Goal: Task Accomplishment & Management: Manage account settings

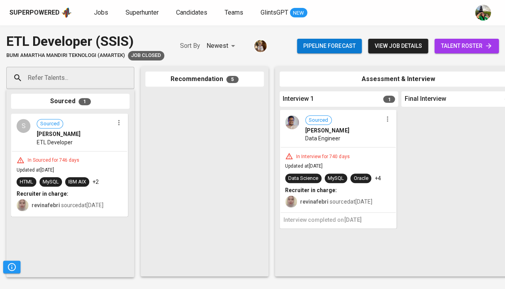
scroll to position [343, 0]
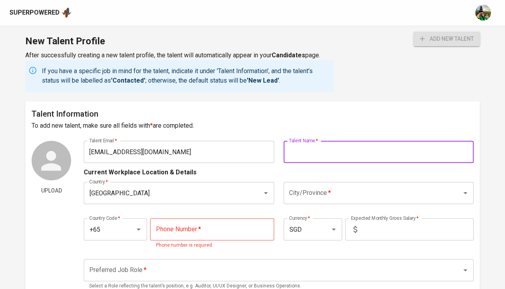
click at [47, 9] on div "Superpowered" at bounding box center [34, 12] width 50 height 9
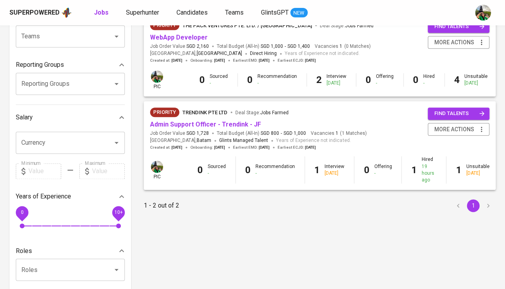
scroll to position [117, 0]
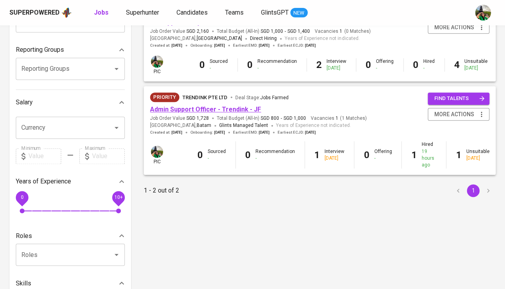
click at [204, 105] on link "Admin Support Officer - Trendink - JF" at bounding box center [205, 109] width 111 height 8
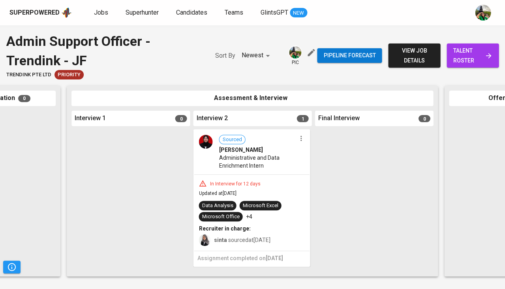
scroll to position [0, 392]
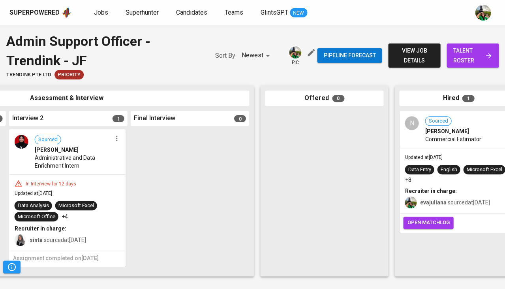
click at [426, 222] on span "open matchlog" at bounding box center [428, 222] width 42 height 9
click at [121, 135] on button "button" at bounding box center [117, 138] width 10 height 10
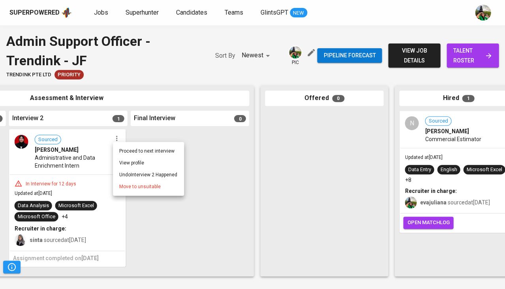
click at [133, 185] on span "Move to unsuitable" at bounding box center [139, 186] width 41 height 7
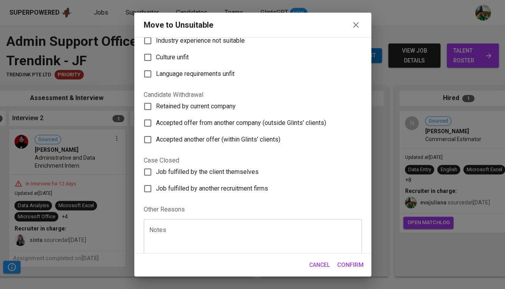
scroll to position [100, 0]
click at [174, 227] on textarea at bounding box center [252, 242] width 207 height 30
type textarea "hire the other candidate"
click at [345, 270] on button "Confirm" at bounding box center [350, 264] width 35 height 17
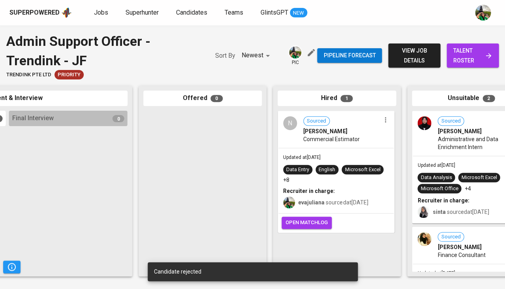
scroll to position [0, 392]
click at [100, 15] on span "Jobs" at bounding box center [101, 13] width 14 height 8
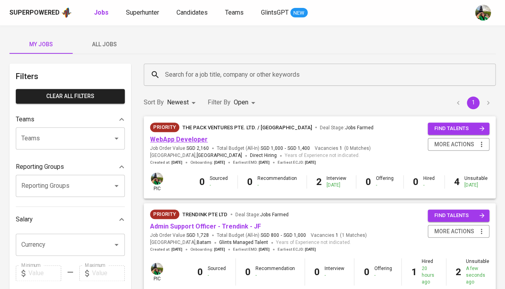
click at [191, 139] on link "WebApp Developer" at bounding box center [179, 139] width 58 height 8
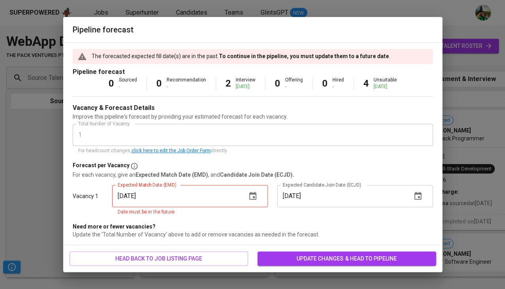
click at [255, 194] on icon "button" at bounding box center [252, 195] width 9 height 9
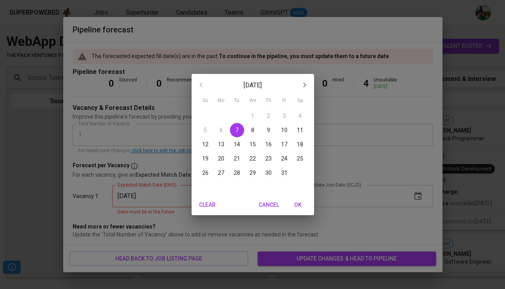
click at [295, 203] on span "OK" at bounding box center [298, 205] width 19 height 10
type input "[DATE]"
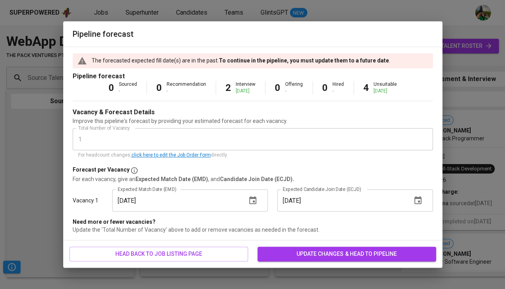
click at [298, 252] on span "update changes & head to pipeline" at bounding box center [347, 254] width 166 height 10
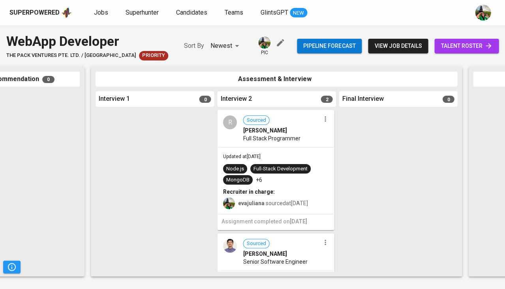
scroll to position [0, 197]
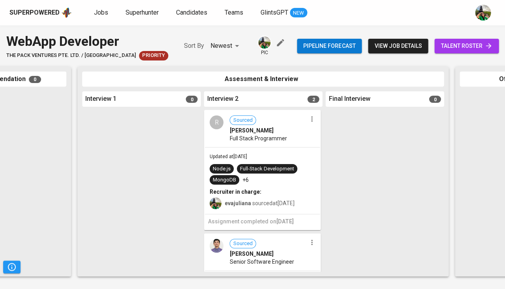
click at [311, 118] on icon "button" at bounding box center [312, 119] width 8 height 8
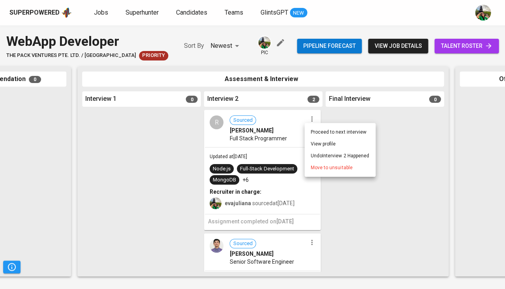
click at [334, 155] on li "Undo Interview 2 Happened" at bounding box center [339, 156] width 71 height 12
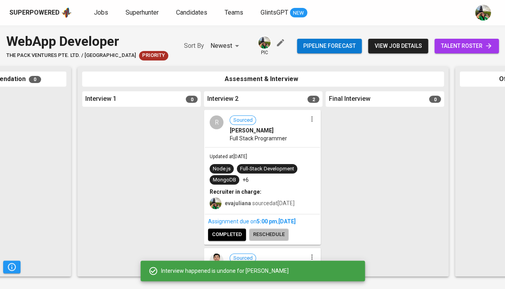
click at [272, 236] on span "reschedule" at bounding box center [269, 234] width 32 height 9
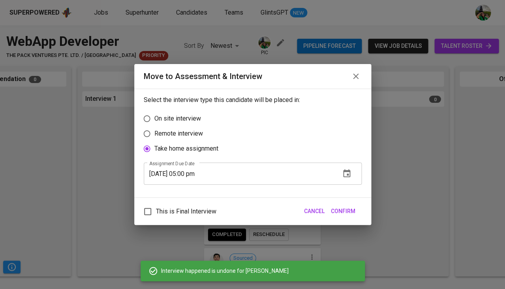
click at [342, 174] on button "button" at bounding box center [346, 173] width 19 height 19
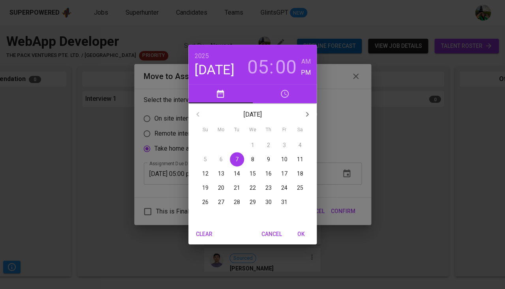
click at [284, 159] on p "10" at bounding box center [284, 159] width 6 height 8
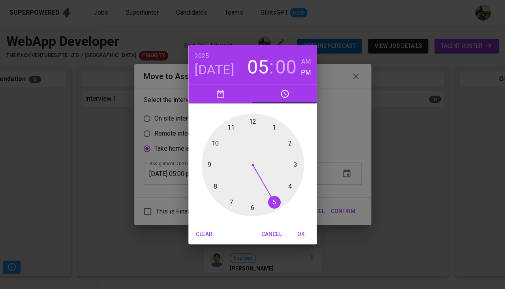
click at [295, 229] on span "OK" at bounding box center [300, 234] width 19 height 10
type input "10/10/2025 05:00 pm"
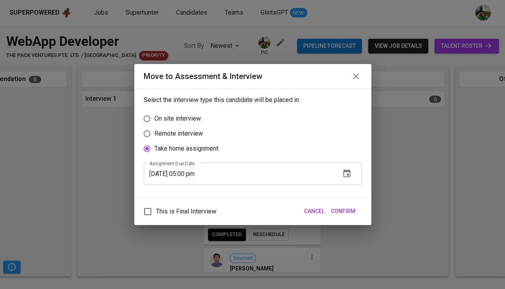
click at [351, 212] on span "Confirm" at bounding box center [343, 211] width 24 height 10
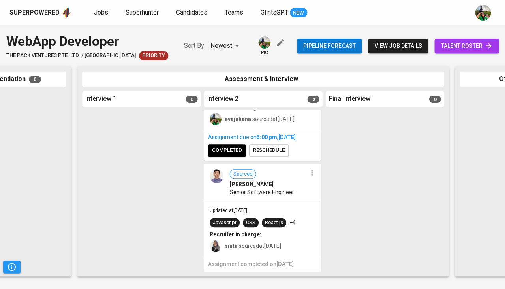
scroll to position [84, 0]
click at [310, 172] on icon "button" at bounding box center [312, 173] width 8 height 8
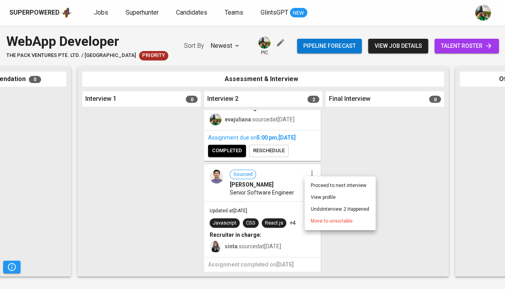
click at [318, 210] on li "Undo Interview 2 Happened" at bounding box center [339, 209] width 71 height 12
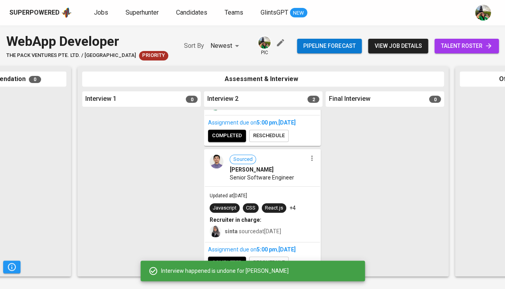
scroll to position [98, 0]
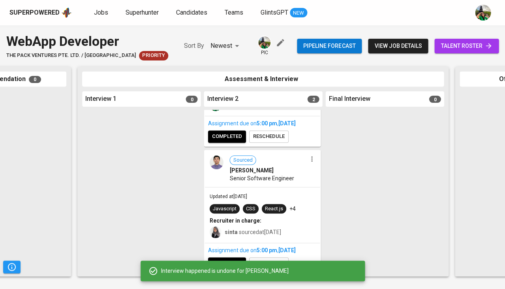
click at [279, 260] on div "Interview happened is undone for Angga Saputra" at bounding box center [253, 270] width 224 height 25
click at [281, 259] on div "Interview happened is undone for Angga Saputra" at bounding box center [253, 270] width 224 height 25
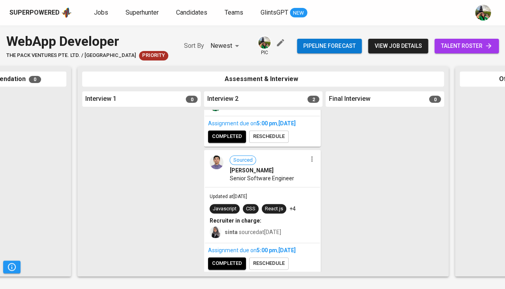
click at [275, 259] on span "reschedule" at bounding box center [269, 263] width 32 height 9
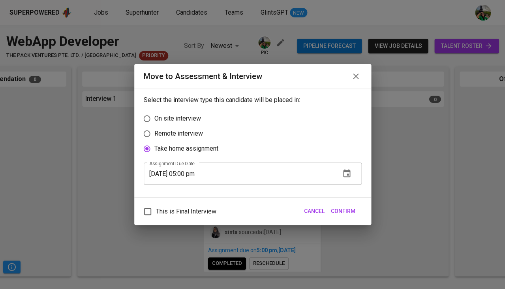
click at [348, 173] on icon "button" at bounding box center [346, 173] width 9 height 9
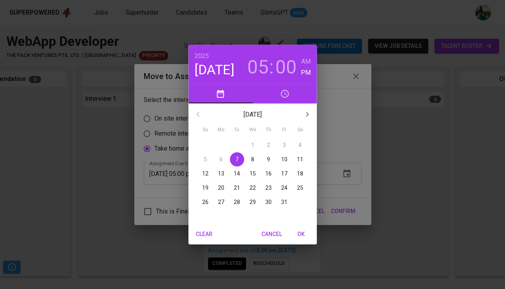
click at [282, 156] on p "10" at bounding box center [284, 159] width 6 height 8
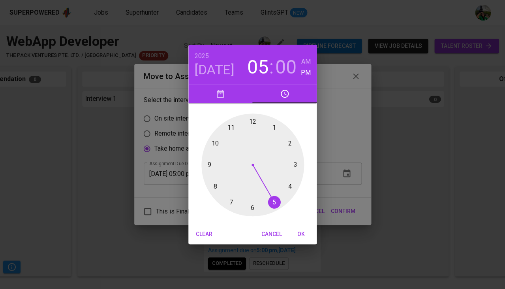
click at [300, 231] on span "OK" at bounding box center [300, 234] width 19 height 10
type input "10/10/2025 05:00 pm"
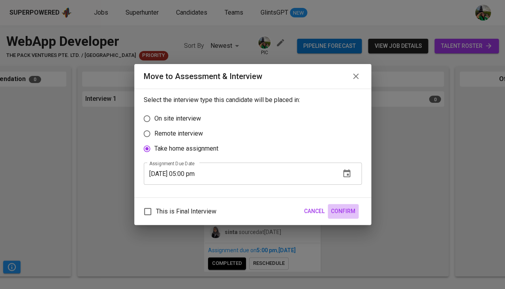
click at [350, 206] on span "Confirm" at bounding box center [343, 211] width 24 height 10
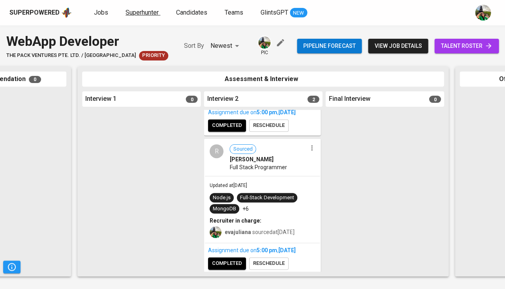
click at [135, 12] on span "Superhunter" at bounding box center [142, 13] width 33 height 8
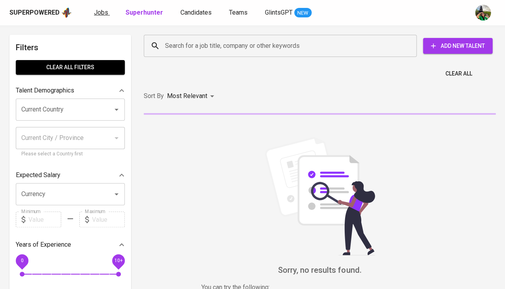
click at [98, 13] on span "Jobs" at bounding box center [101, 13] width 14 height 8
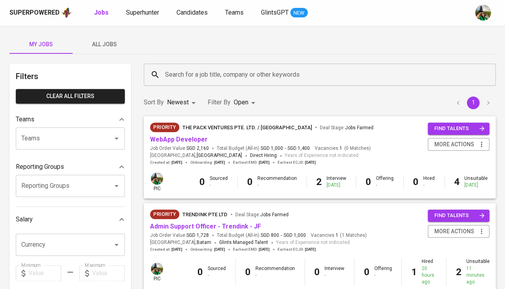
click at [118, 47] on span "All Jobs" at bounding box center [104, 44] width 54 height 10
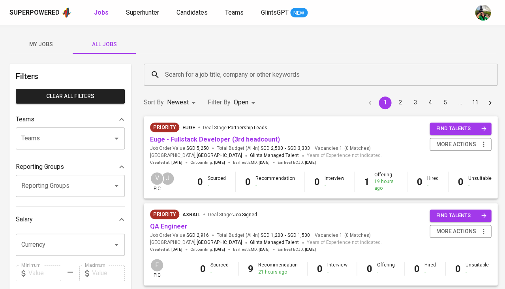
click at [183, 72] on input "Search for a job title, company or other keywords" at bounding box center [322, 74] width 319 height 15
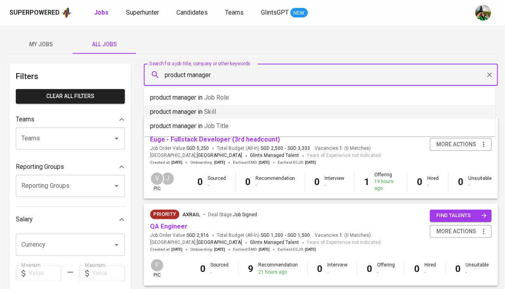
click at [190, 114] on p "product manager in Skill" at bounding box center [183, 111] width 66 height 9
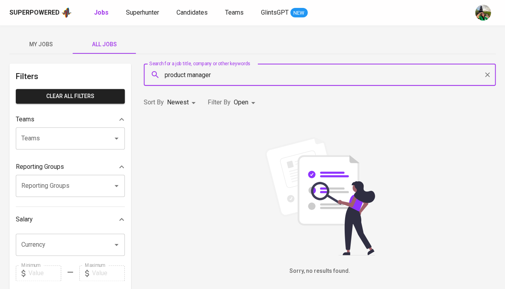
type input "product manager"
click at [232, 104] on div "Filter By Open OPEN" at bounding box center [233, 102] width 50 height 15
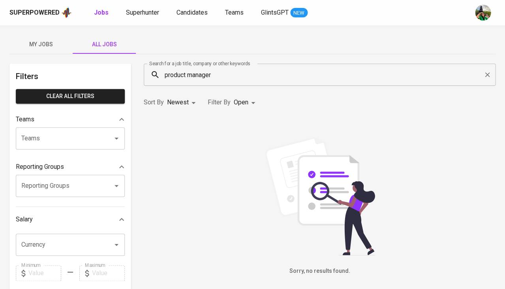
click at [242, 104] on body "Superpowered Jobs Superhunter Candidates Teams GlintsGPT NEW My Jobs All Jobs F…" at bounding box center [252, 269] width 505 height 539
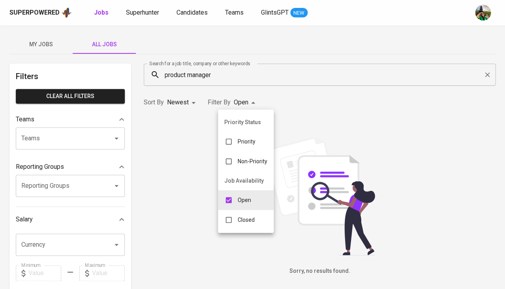
click at [240, 216] on p "Closed" at bounding box center [246, 220] width 17 height 8
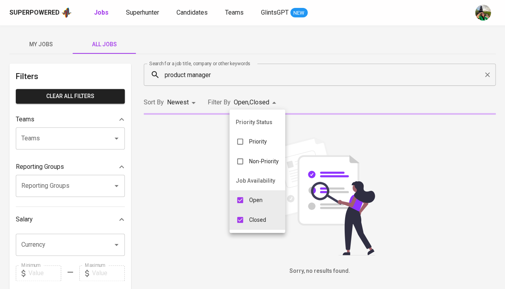
type input "OPEN,CLOSE"
checkbox input "true"
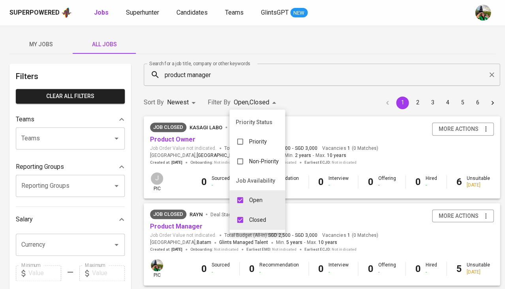
click at [252, 205] on li "Open" at bounding box center [257, 200] width 56 height 20
type input "CLOSE"
checkbox input "false"
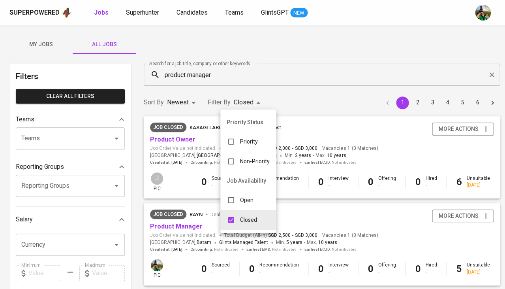
click at [284, 99] on div at bounding box center [252, 144] width 505 height 289
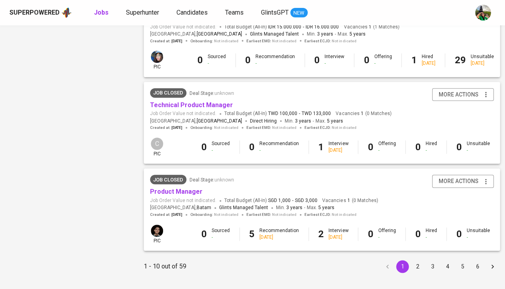
scroll to position [732, 0]
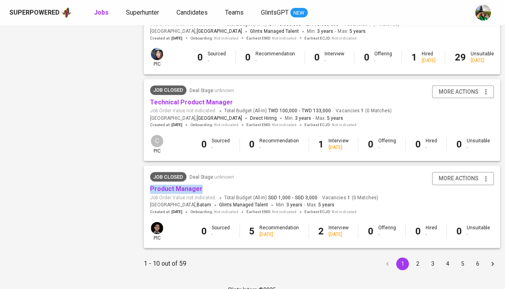
click at [412, 261] on button "2" at bounding box center [417, 263] width 13 height 13
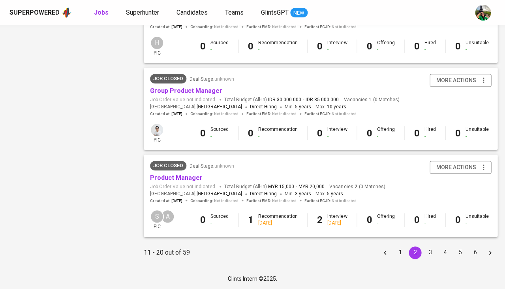
scroll to position [717, 0]
click at [428, 254] on button "3" at bounding box center [430, 252] width 13 height 13
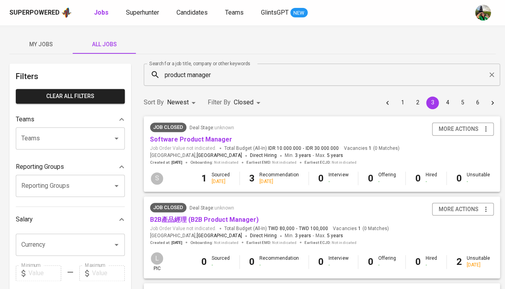
click at [166, 72] on input "product manager" at bounding box center [323, 74] width 321 height 15
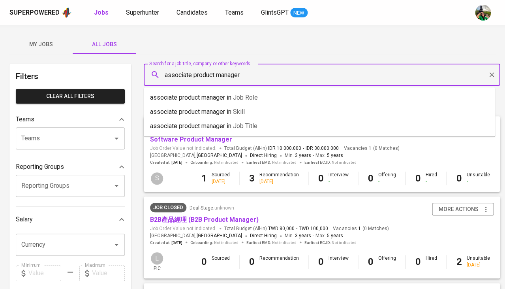
type input "associate product manager"
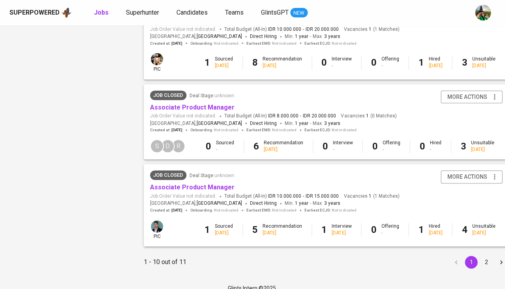
scroll to position [727, 0]
click at [481, 255] on button "2" at bounding box center [486, 261] width 13 height 13
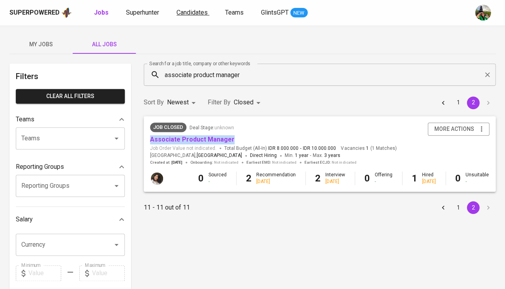
click at [189, 12] on span "Candidates" at bounding box center [191, 13] width 31 height 8
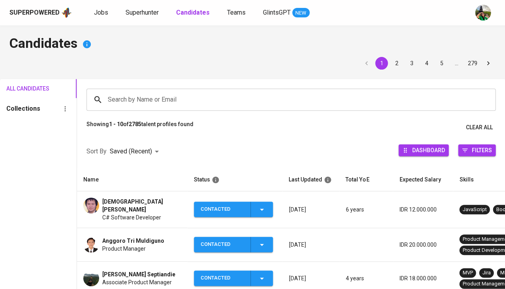
click at [137, 202] on span "Cristono Wijaya" at bounding box center [141, 205] width 79 height 16
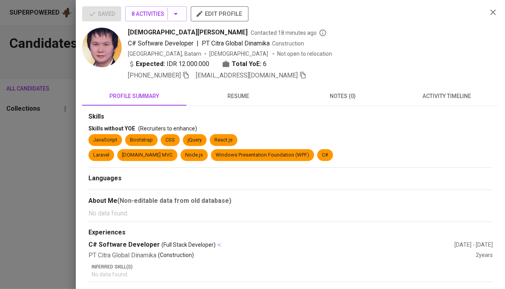
click at [453, 95] on span "activity timeline" at bounding box center [446, 96] width 95 height 10
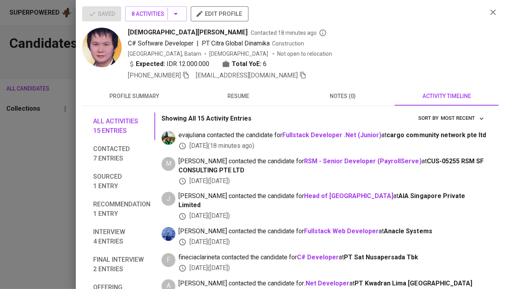
click at [186, 71] on icon "button" at bounding box center [185, 74] width 7 height 7
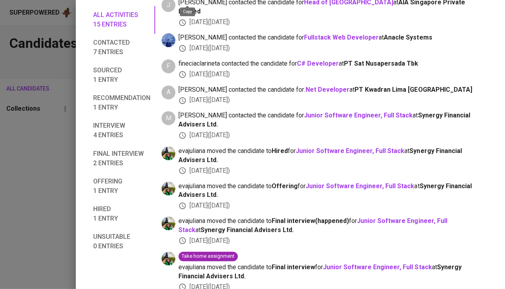
scroll to position [237, 0]
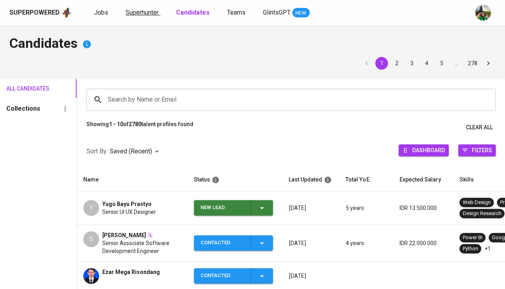
click at [132, 15] on span "Superhunter" at bounding box center [142, 13] width 33 height 8
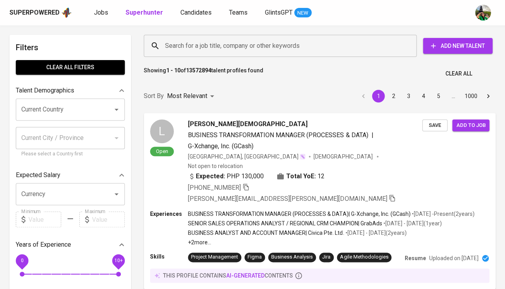
click at [185, 47] on input "Search for a job title, company or other keywords" at bounding box center [282, 45] width 238 height 15
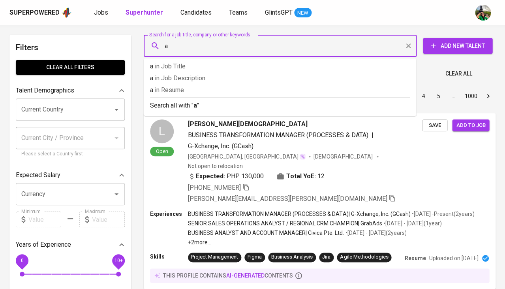
paste input "nggorotrimuldiguno@gmail.com"
type input "anggorotrimuldiguno@gmail.com"
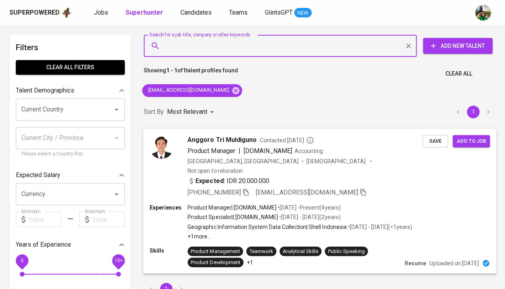
click at [436, 142] on span "Save" at bounding box center [434, 140] width 17 height 9
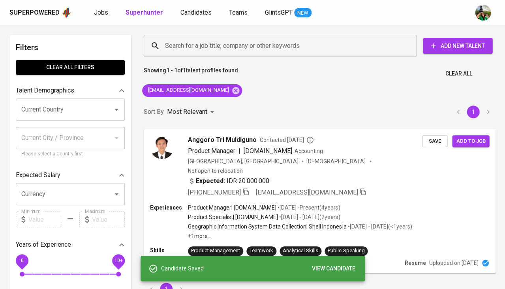
click at [188, 7] on div "Superpowered Jobs Superhunter Candidates Teams GlintsGPT NEW" at bounding box center [239, 13] width 461 height 12
click at [185, 10] on span "Candidates" at bounding box center [195, 13] width 31 height 8
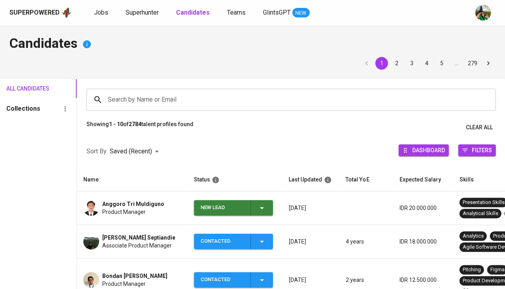
click at [260, 214] on div "New Lead" at bounding box center [234, 207] width 66 height 15
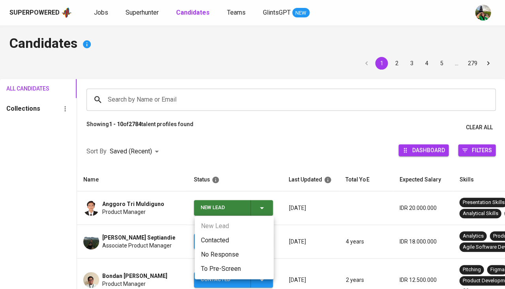
click at [221, 240] on li "Contacted" at bounding box center [234, 240] width 79 height 14
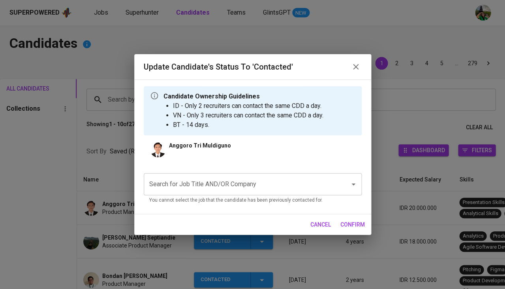
click at [194, 180] on input "Search for Job Title AND/OR Company" at bounding box center [241, 183] width 189 height 15
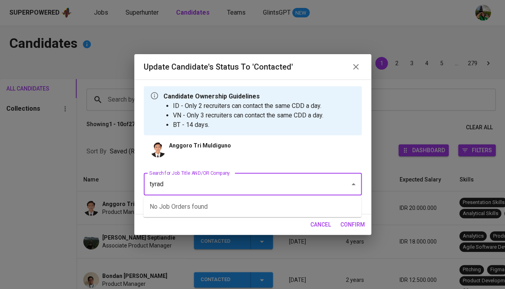
type input "tyrads"
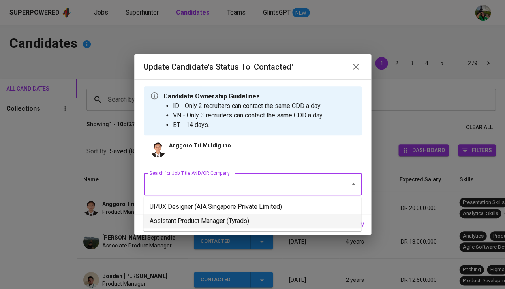
click at [210, 215] on li "Assistant Product Manager (Tyrads)" at bounding box center [252, 221] width 218 height 14
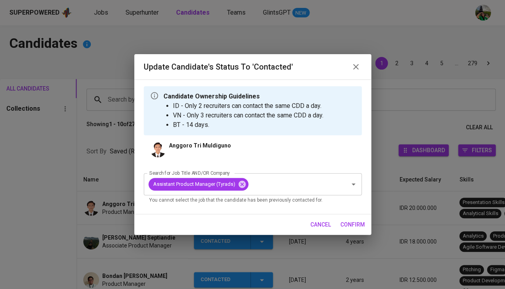
click at [354, 225] on span "confirm" at bounding box center [352, 225] width 24 height 10
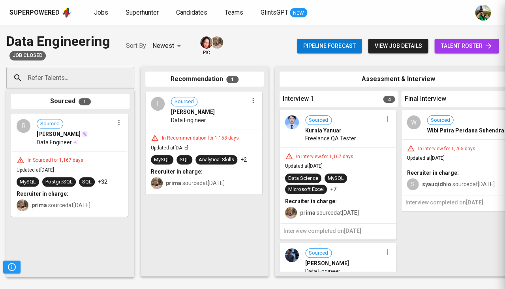
scroll to position [76, 0]
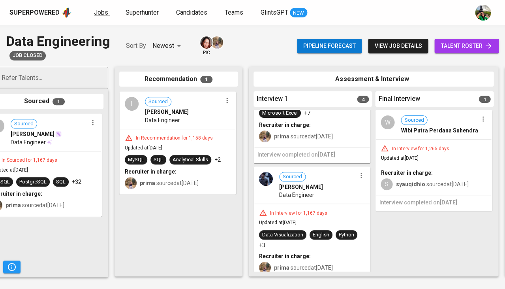
click at [97, 11] on span "Jobs" at bounding box center [101, 13] width 14 height 8
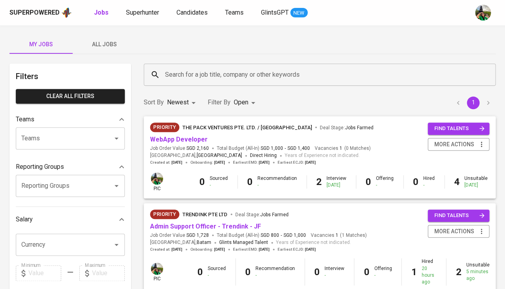
click at [97, 48] on span "All Jobs" at bounding box center [104, 44] width 54 height 10
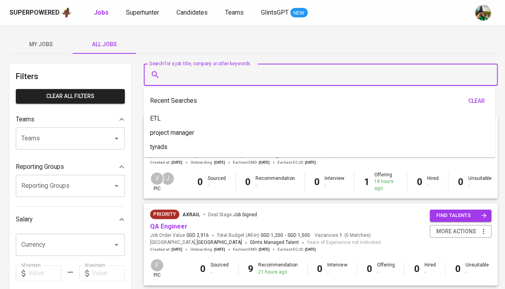
click at [186, 72] on input "Search for a job title, company or other keywords" at bounding box center [322, 74] width 319 height 15
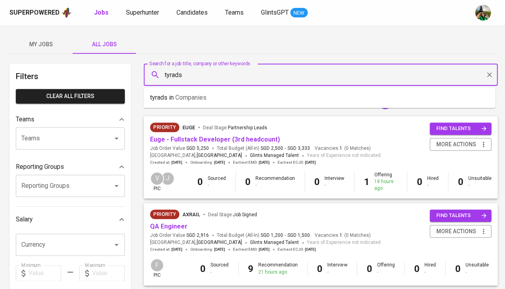
type input "tyrads"
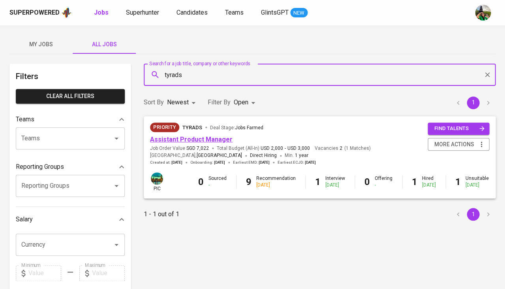
click at [209, 139] on link "Assistant Product Manager" at bounding box center [191, 139] width 83 height 8
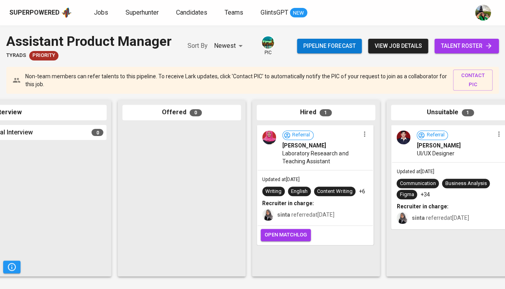
scroll to position [0, 412]
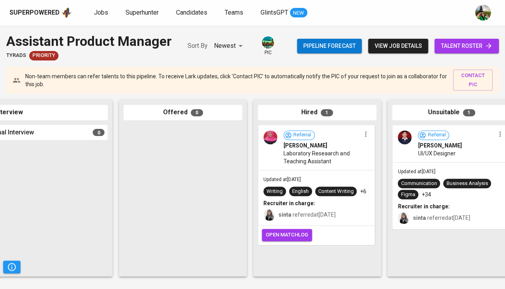
click at [320, 156] on span "Laboratory Reseaarch and Teaching Assistant" at bounding box center [321, 157] width 77 height 16
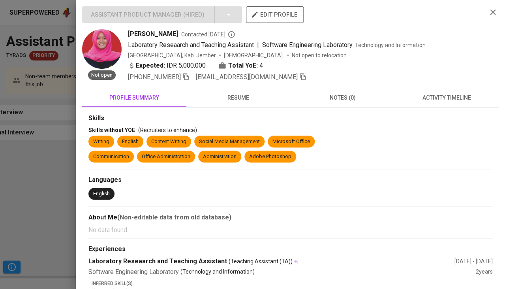
click at [242, 103] on button "resume" at bounding box center [238, 97] width 104 height 19
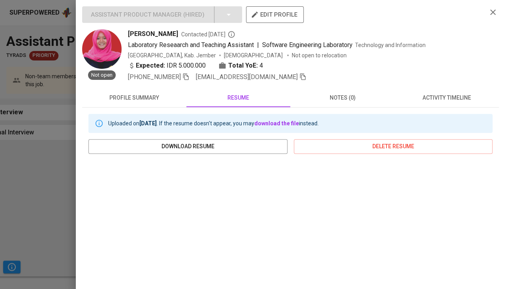
scroll to position [0, 0]
click at [35, 166] on div at bounding box center [252, 144] width 505 height 289
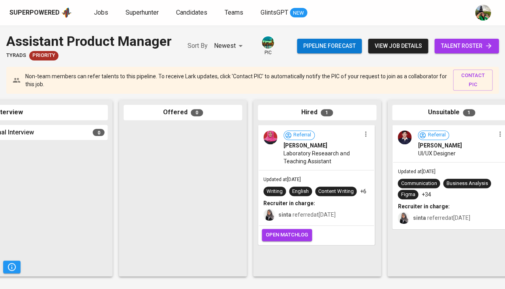
click at [463, 43] on span "talent roster" at bounding box center [467, 46] width 52 height 10
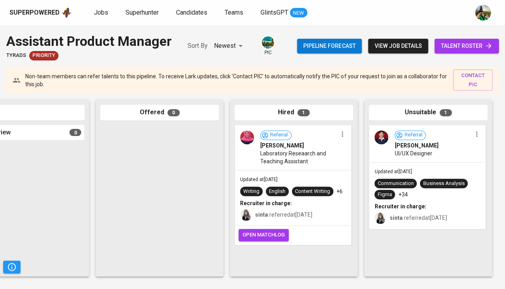
scroll to position [0, 436]
click at [287, 166] on div "Referral Umroh Makhmudah Laboratory Reseaarch and Teaching Assistant" at bounding box center [292, 148] width 115 height 44
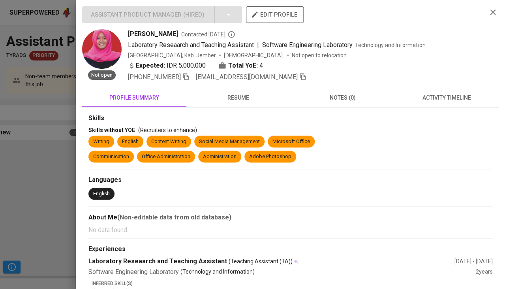
click at [239, 95] on span "resume" at bounding box center [238, 98] width 95 height 10
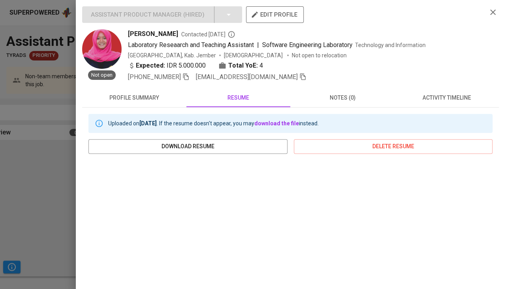
click at [169, 31] on span "Umroh Makhmudah" at bounding box center [153, 33] width 50 height 9
copy span "Umroh Makhmudah"
click at [32, 207] on div at bounding box center [252, 144] width 505 height 289
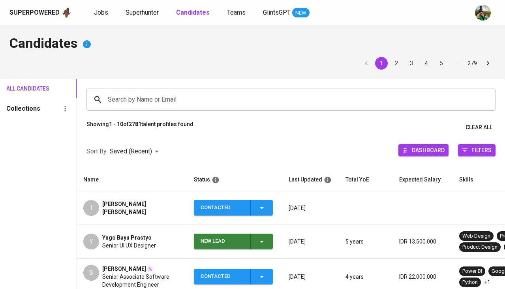
click at [145, 10] on span "Superhunter" at bounding box center [142, 13] width 33 height 8
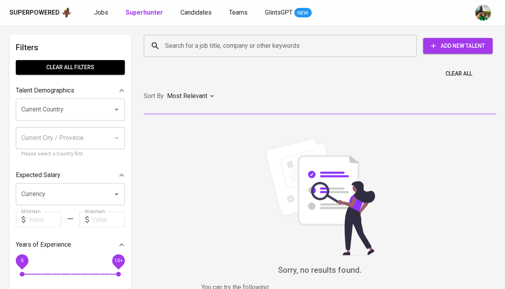
click at [174, 38] on input "Search for a job title, company or other keywords" at bounding box center [282, 45] width 238 height 15
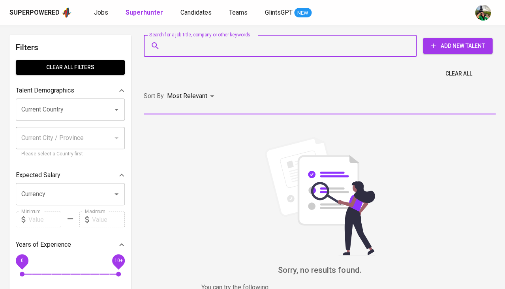
paste input "[EMAIL_ADDRESS][DOMAIN_NAME]"
type input "[EMAIL_ADDRESS][DOMAIN_NAME]"
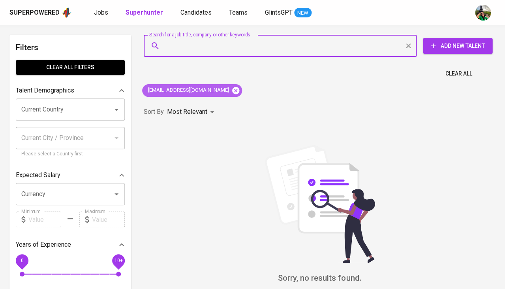
click at [232, 89] on icon at bounding box center [235, 89] width 7 height 7
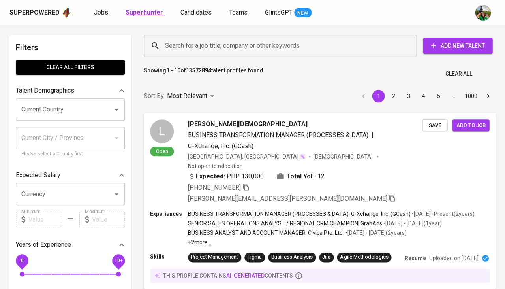
click at [137, 11] on b "Superhunter" at bounding box center [145, 13] width 38 height 8
click at [176, 43] on input "Search for a job title, company or other keywords" at bounding box center [282, 45] width 238 height 15
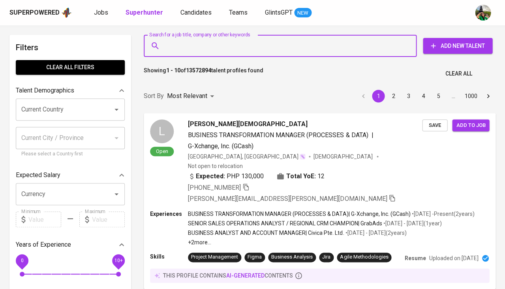
click at [186, 47] on input "Search for a job title, company or other keywords" at bounding box center [282, 45] width 238 height 15
click at [197, 45] on input "Search for a job title, company or other keywords" at bounding box center [282, 45] width 238 height 15
paste input "[EMAIL_ADDRESS][DOMAIN_NAME]"
type input "[EMAIL_ADDRESS][DOMAIN_NAME]"
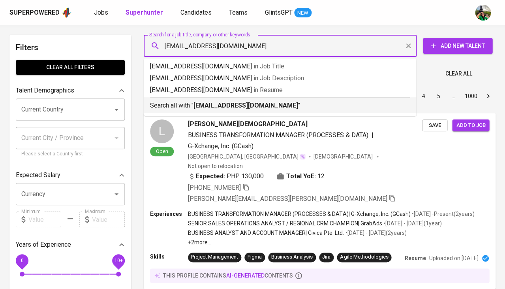
click at [212, 102] on b "arvinwahyu@gmail.com" at bounding box center [245, 105] width 105 height 8
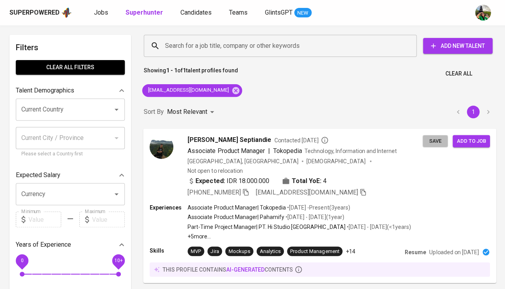
click at [428, 143] on span "Save" at bounding box center [434, 140] width 17 height 9
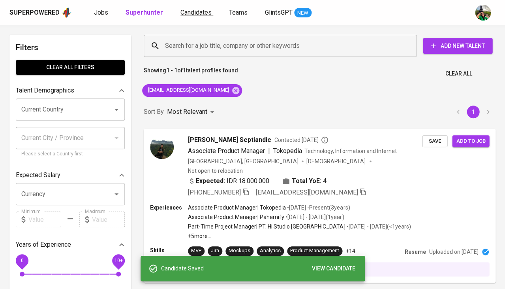
click at [195, 13] on span "Candidates" at bounding box center [195, 13] width 31 height 8
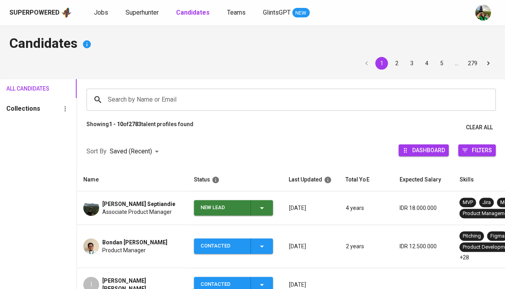
click at [259, 201] on div "New Lead" at bounding box center [234, 207] width 66 height 15
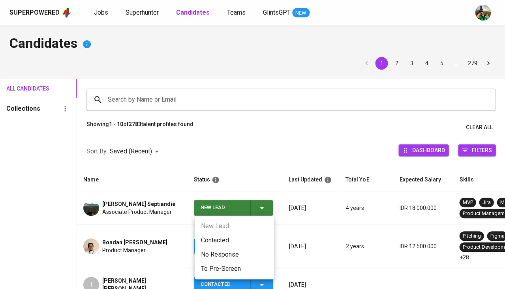
click at [230, 237] on li "Contacted" at bounding box center [234, 240] width 79 height 14
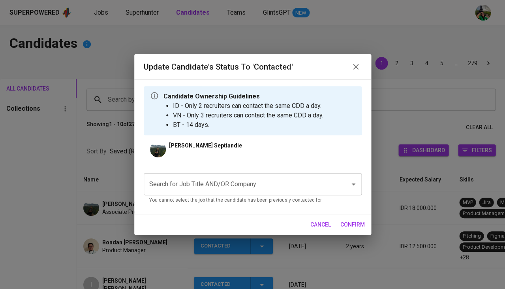
click at [238, 178] on input "Search for Job Title AND/OR Company" at bounding box center [241, 183] width 189 height 15
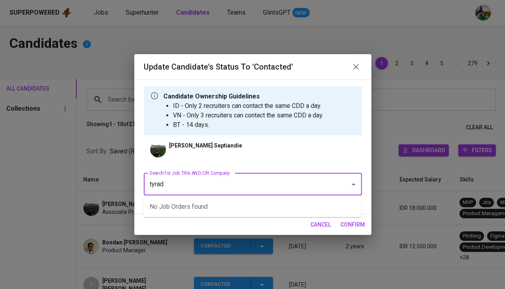
type input "tyrads"
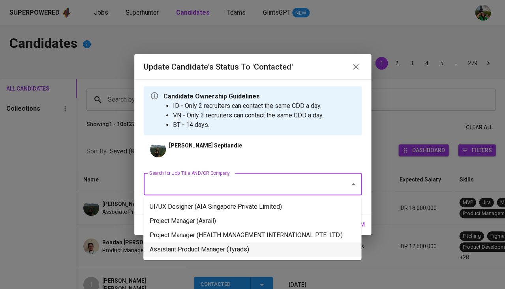
click at [224, 245] on li "Assistant Product Manager (Tyrads)" at bounding box center [252, 249] width 218 height 14
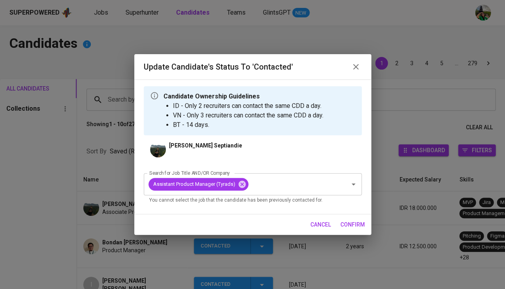
click at [349, 225] on span "confirm" at bounding box center [352, 225] width 24 height 10
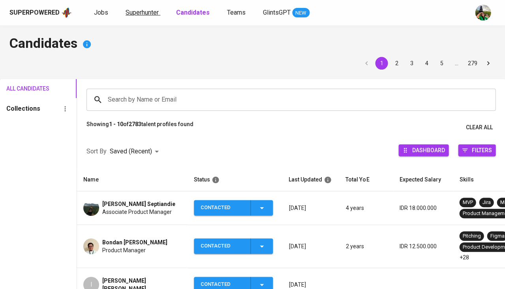
click at [131, 12] on span "Superhunter" at bounding box center [142, 13] width 33 height 8
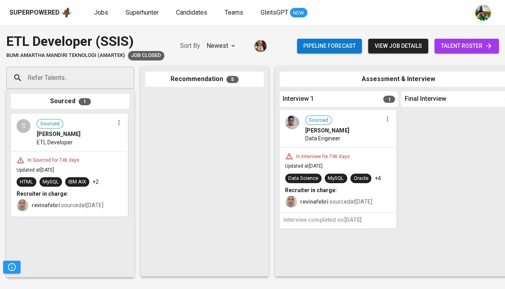
scroll to position [343, 0]
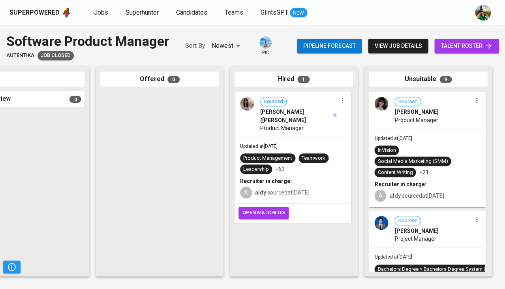
scroll to position [0, 436]
click at [286, 114] on span "[PERSON_NAME] ([PERSON_NAME]" at bounding box center [295, 116] width 71 height 16
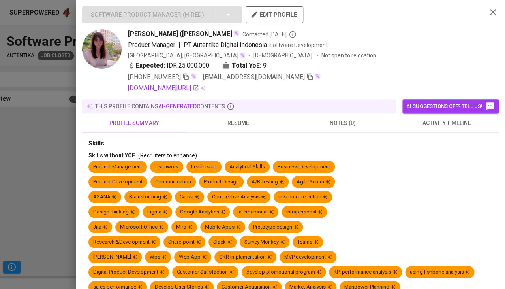
click at [43, 212] on div at bounding box center [252, 144] width 505 height 289
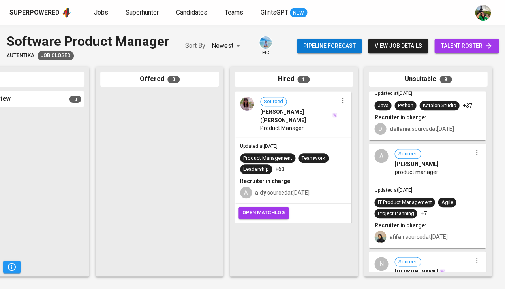
scroll to position [613, 0]
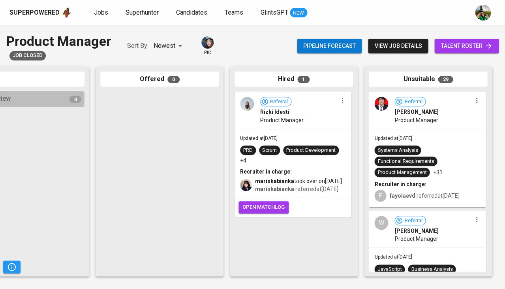
scroll to position [0, 436]
click at [327, 148] on div "Product Development" at bounding box center [310, 150] width 49 height 8
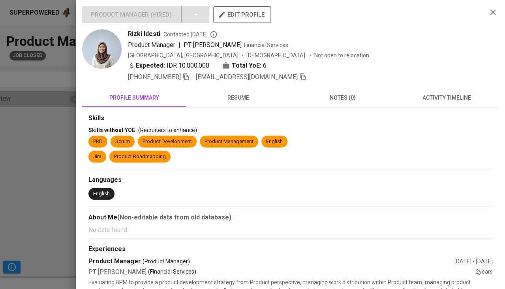
click at [248, 102] on button "resume" at bounding box center [238, 97] width 104 height 19
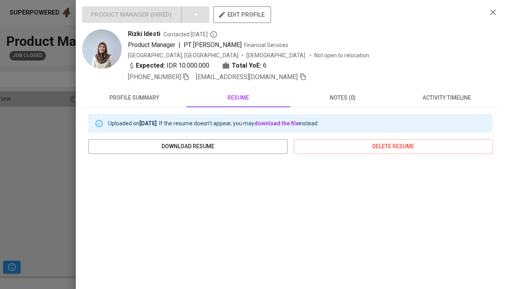
scroll to position [0, 0]
click at [43, 169] on div at bounding box center [252, 144] width 505 height 289
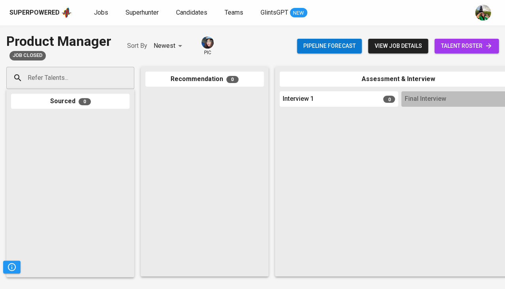
click at [404, 45] on span "view job details" at bounding box center [397, 46] width 47 height 10
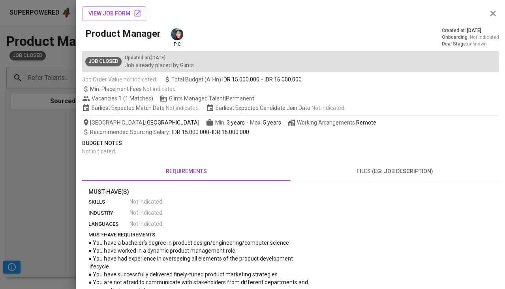
click at [13, 165] on div at bounding box center [252, 144] width 505 height 289
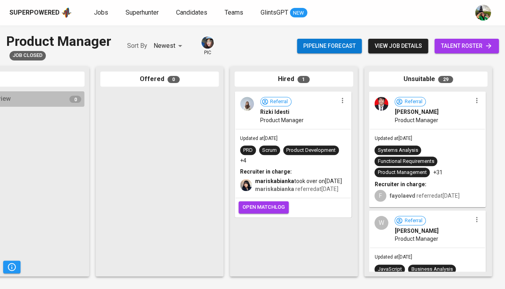
scroll to position [0, 436]
click at [266, 130] on div "Updated at Jan 05, 2023 PRD Scrum Product Development +4 Recruiter in charge: m…" at bounding box center [292, 163] width 115 height 69
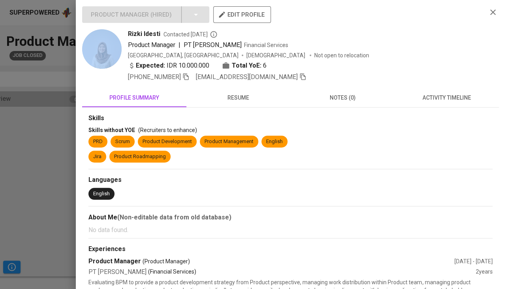
drag, startPoint x: 124, startPoint y: 31, endPoint x: 155, endPoint y: 29, distance: 30.9
click at [155, 29] on div "Rizki Idesti Contacted 3 years ago Product Manager | PT Mitra Pinasthika Mustik…" at bounding box center [281, 55] width 398 height 53
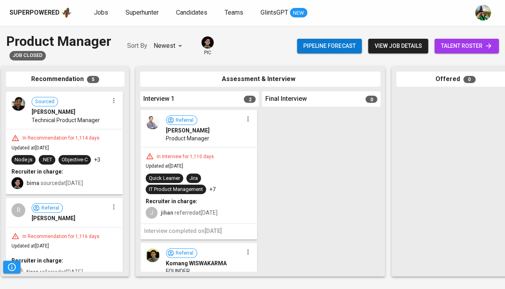
scroll to position [0, 49]
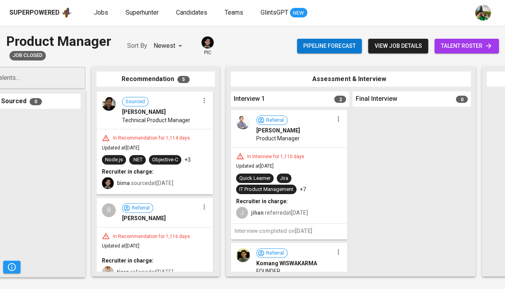
click at [298, 192] on div "In Interview for 1,110 days Updated at [DATE] Quick Learner Jira IT Product Man…" at bounding box center [288, 185] width 115 height 76
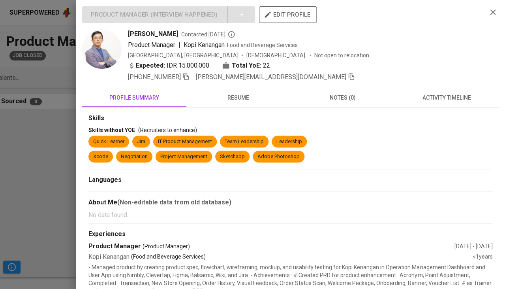
click at [238, 100] on span "resume" at bounding box center [238, 98] width 95 height 10
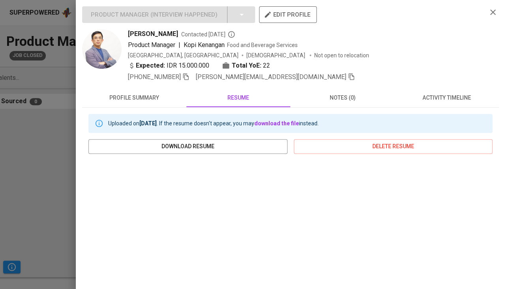
click at [37, 216] on div at bounding box center [252, 144] width 505 height 289
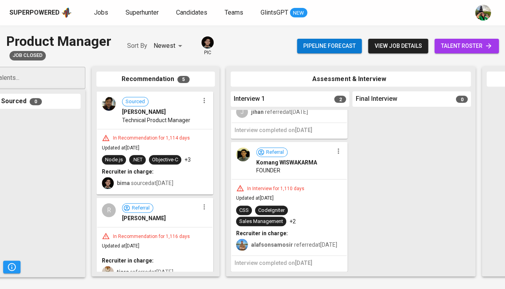
scroll to position [101, 0]
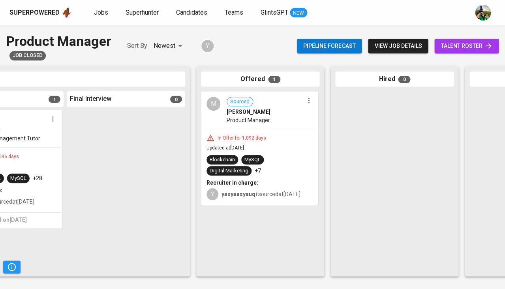
scroll to position [0, 586]
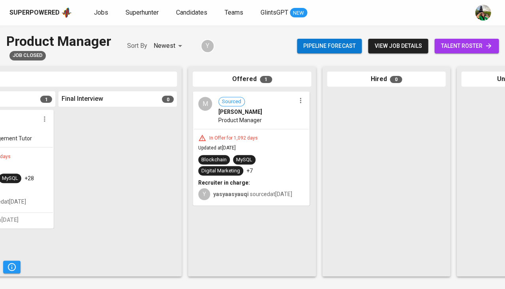
click at [278, 155] on div "Blockchain MySQL Digital Marketing +7" at bounding box center [251, 165] width 106 height 21
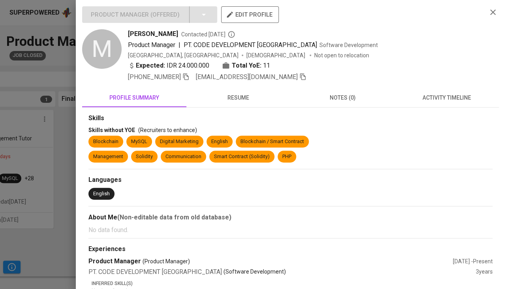
click at [235, 99] on span "resume" at bounding box center [238, 98] width 95 height 10
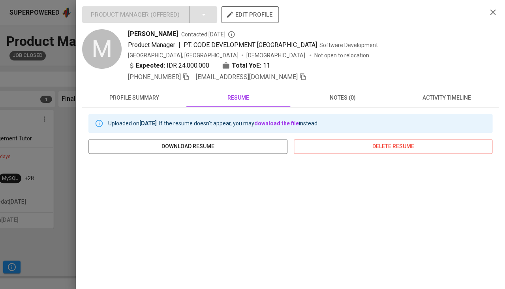
scroll to position [84, 0]
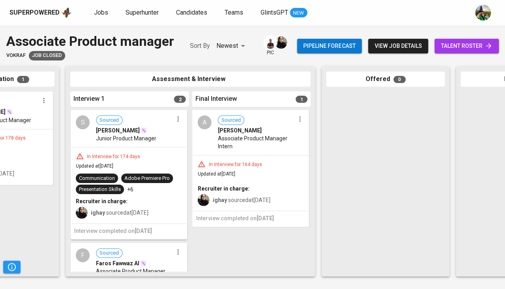
scroll to position [0, 203]
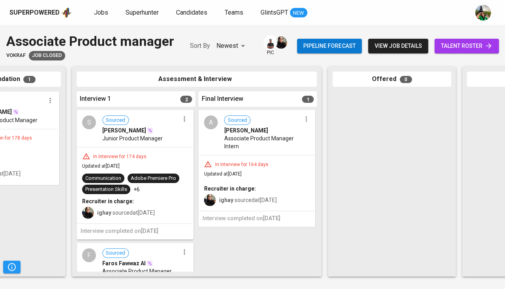
click at [274, 155] on div "A Sourced Amalia Alhamdaniyah Prawinda Associate Product Manager Intern" at bounding box center [256, 133] width 115 height 44
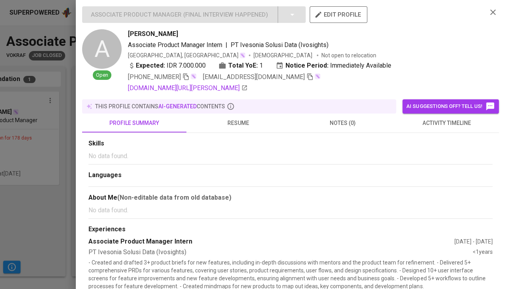
click at [246, 121] on span "resume" at bounding box center [238, 123] width 95 height 10
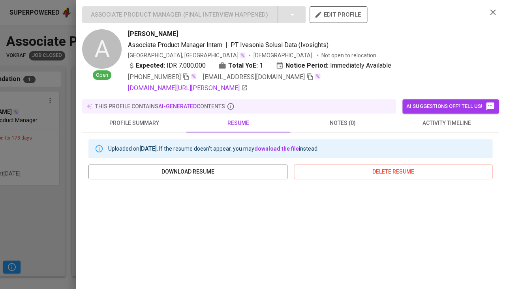
scroll to position [0, 0]
drag, startPoint x: 129, startPoint y: 32, endPoint x: 222, endPoint y: 33, distance: 93.6
click at [222, 33] on div "Amalia Alhamdaniyah Prawinda" at bounding box center [304, 33] width 353 height 9
copy span "Amalia Alhamdaniyah Prawinda"
click at [45, 218] on div at bounding box center [252, 144] width 505 height 289
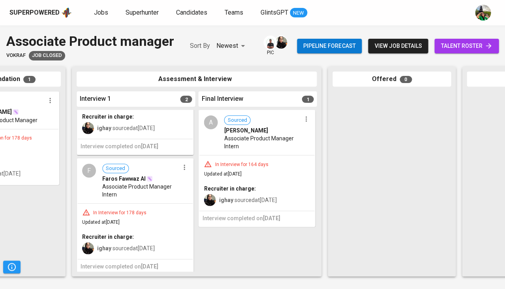
scroll to position [84, 0]
click at [154, 187] on span "Associate Product Manager Intern" at bounding box center [140, 191] width 77 height 16
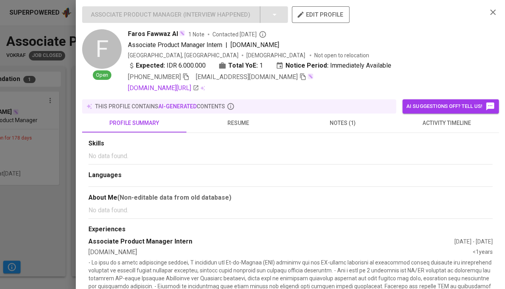
click at [236, 118] on span "resume" at bounding box center [238, 123] width 95 height 10
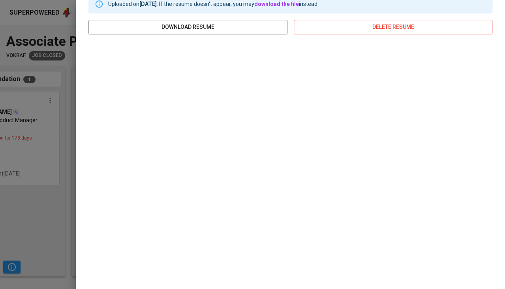
scroll to position [144, 0]
click at [11, 171] on div at bounding box center [252, 144] width 505 height 289
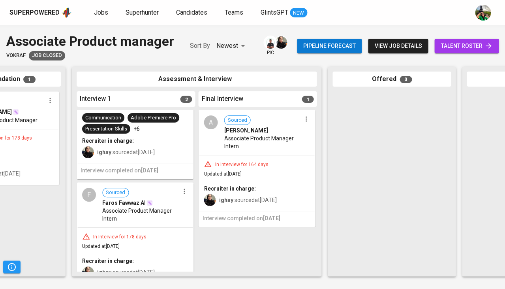
scroll to position [53, 0]
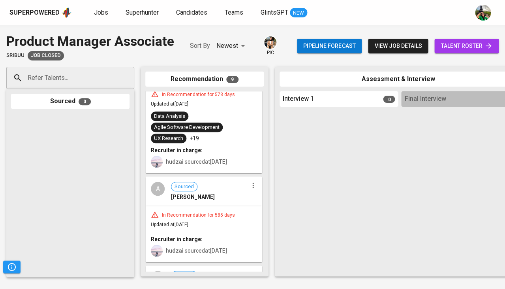
scroll to position [102, 0]
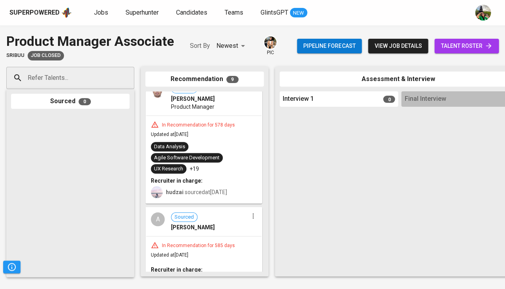
click at [217, 142] on div "Data Analysis Agile Software Development UX Research +19" at bounding box center [204, 158] width 106 height 32
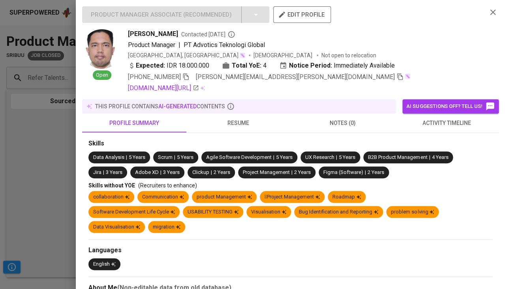
click at [239, 113] on button "resume" at bounding box center [238, 122] width 104 height 19
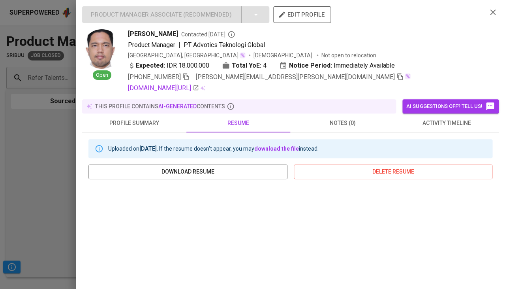
scroll to position [0, 0]
drag, startPoint x: 127, startPoint y: 36, endPoint x: 168, endPoint y: 34, distance: 41.5
click at [168, 34] on div "Open Glenn Sitorus Contacted 1 year ago Product Manager | PT Advotics Teknologi…" at bounding box center [281, 61] width 398 height 64
copy span "Glenn Sitorus"
click at [24, 165] on div at bounding box center [252, 144] width 505 height 289
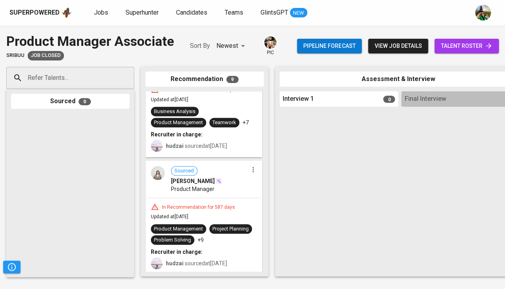
scroll to position [742, 0]
click at [214, 177] on span "Zahra Claura Hermawan" at bounding box center [193, 181] width 44 height 8
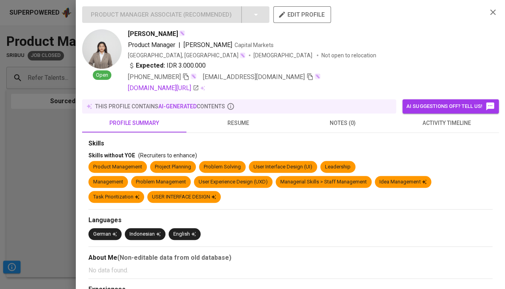
click at [242, 118] on span "resume" at bounding box center [238, 123] width 95 height 10
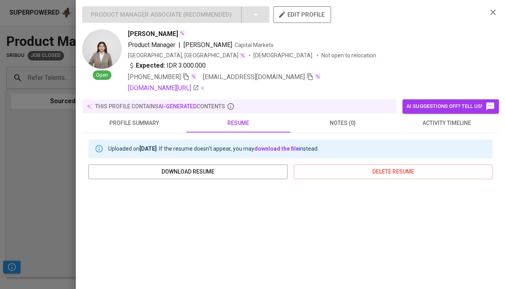
scroll to position [111, 0]
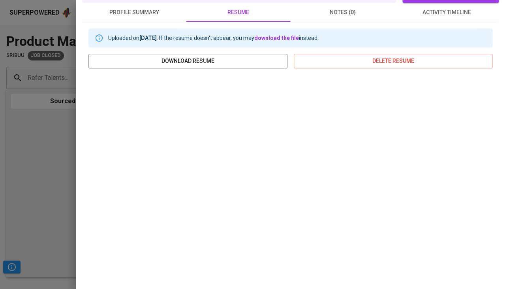
click at [56, 150] on div at bounding box center [252, 144] width 505 height 289
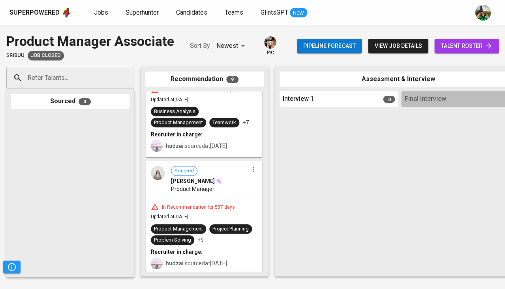
scroll to position [0, 0]
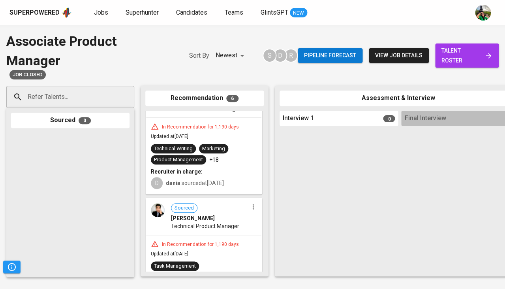
scroll to position [31, 0]
click at [216, 157] on p "+18" at bounding box center [213, 159] width 9 height 8
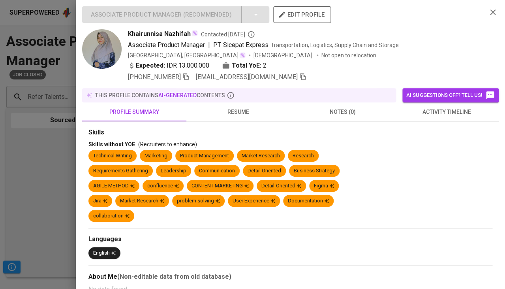
click at [234, 111] on span "resume" at bounding box center [238, 112] width 95 height 10
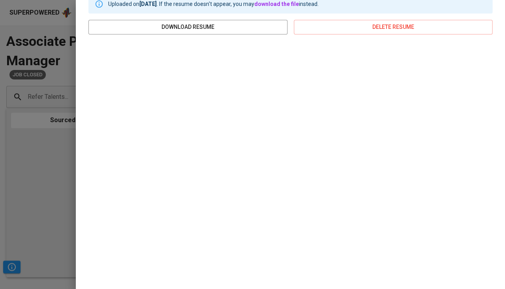
scroll to position [133, 0]
click at [77, 130] on div "Associate Product Manager ( Recommended ) edit profile [PERSON_NAME] Contacted …" at bounding box center [290, 144] width 429 height 289
click at [63, 132] on div at bounding box center [252, 144] width 505 height 289
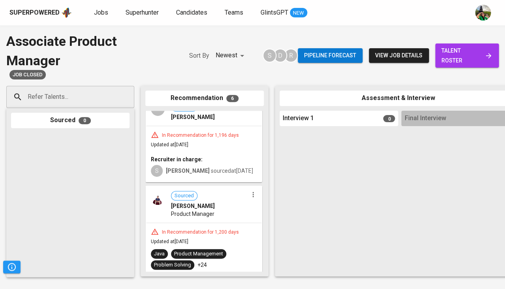
scroll to position [357, 0]
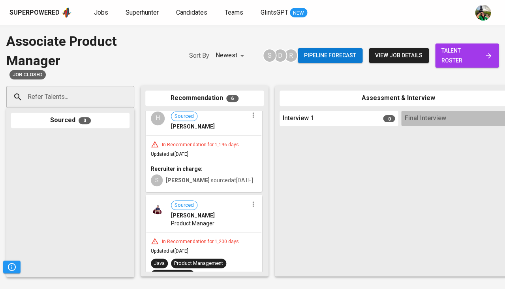
click at [220, 219] on div "Product Manager" at bounding box center [209, 223] width 77 height 8
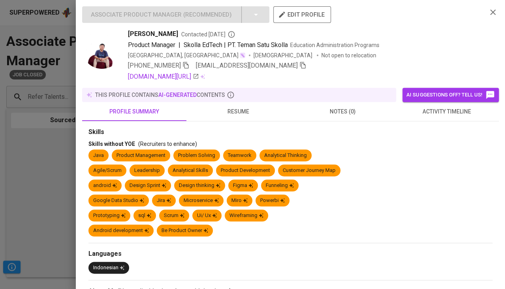
click at [234, 119] on button "resume" at bounding box center [238, 111] width 104 height 19
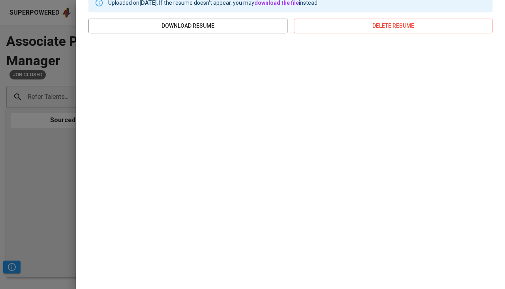
scroll to position [134, 0]
click at [34, 205] on div at bounding box center [252, 144] width 505 height 289
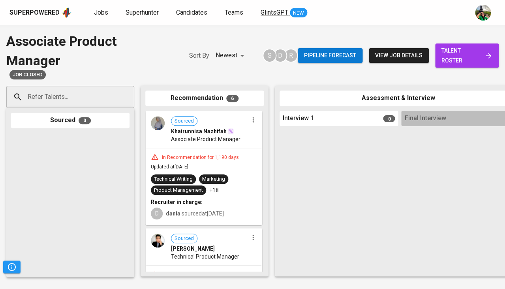
scroll to position [0, 0]
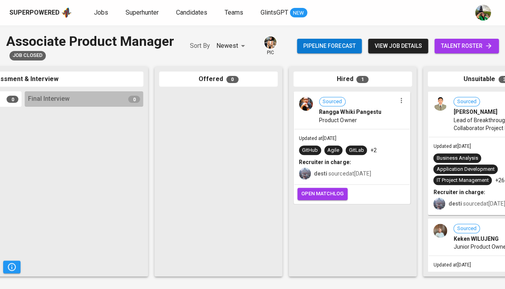
scroll to position [0, 408]
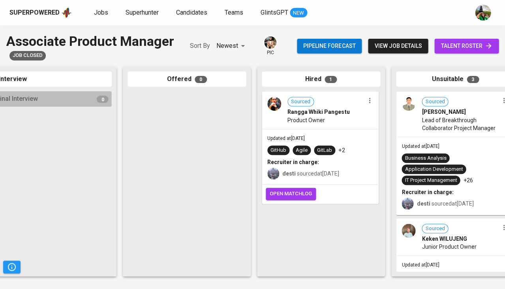
click at [347, 143] on div "Updated at [DATE] GitHub Agile GitLab +2 Recruiter in charge: desti sourced at …" at bounding box center [320, 156] width 115 height 55
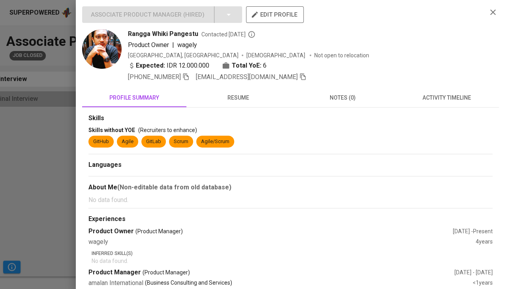
click at [231, 101] on button "resume" at bounding box center [238, 97] width 104 height 19
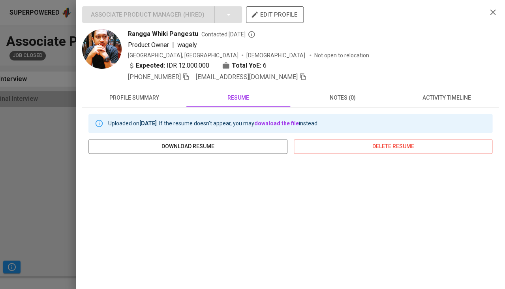
click at [163, 32] on span "Rangga Whiki Pangestu" at bounding box center [163, 33] width 70 height 9
copy span "Rangga Whiki Pangestu"
click at [66, 149] on div at bounding box center [252, 144] width 505 height 289
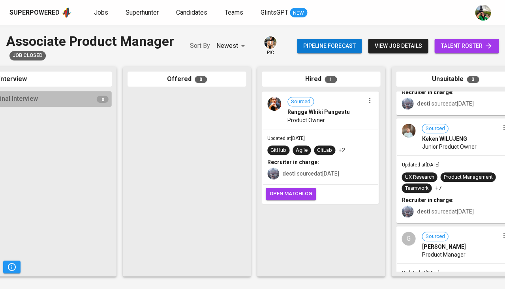
scroll to position [100, 0]
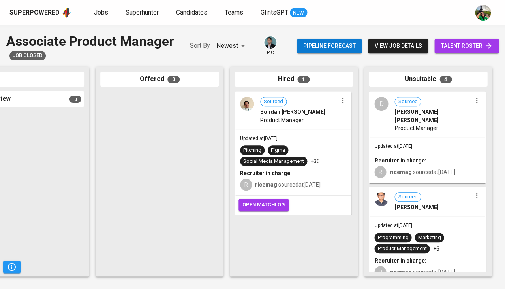
scroll to position [0, 436]
click at [314, 150] on div "Pitching Figma Social Media Management +30" at bounding box center [293, 155] width 106 height 21
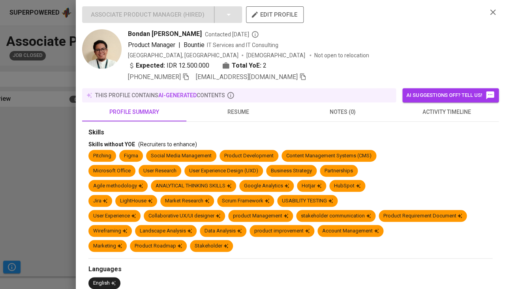
click at [235, 107] on span "resume" at bounding box center [238, 112] width 95 height 10
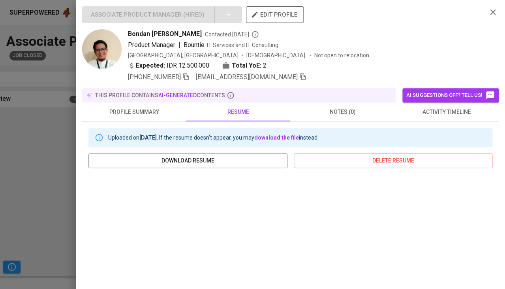
scroll to position [0, 0]
click at [176, 33] on span "Bondan [PERSON_NAME]" at bounding box center [165, 33] width 74 height 9
copy span "Bondan [PERSON_NAME]"
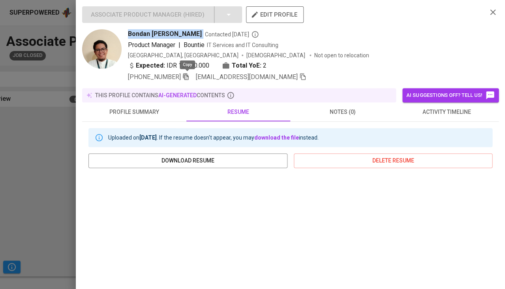
click at [187, 76] on icon "button" at bounding box center [185, 76] width 7 height 7
click at [38, 225] on div at bounding box center [252, 144] width 505 height 289
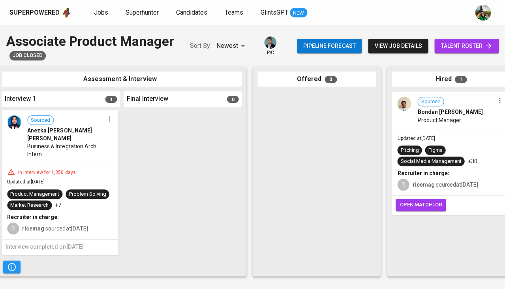
scroll to position [0, 436]
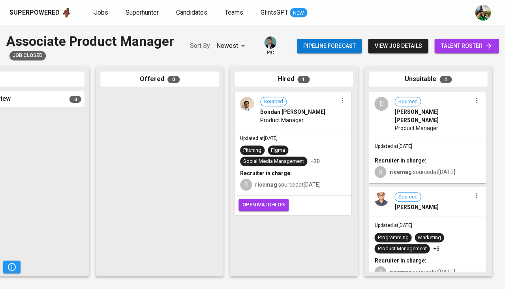
click at [321, 138] on div "Updated at Mar 17, 2022 Pitching Figma Social Media Management +30 Recruiter in…" at bounding box center [292, 162] width 115 height 66
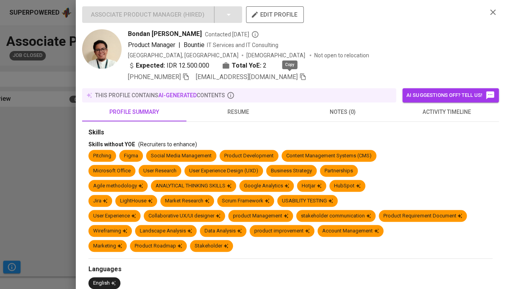
click at [299, 75] on icon "button" at bounding box center [302, 76] width 7 height 7
click at [19, 137] on div at bounding box center [252, 144] width 505 height 289
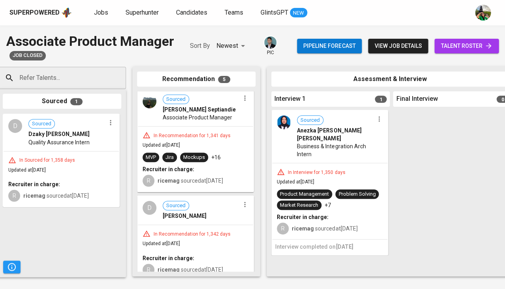
scroll to position [244, 0]
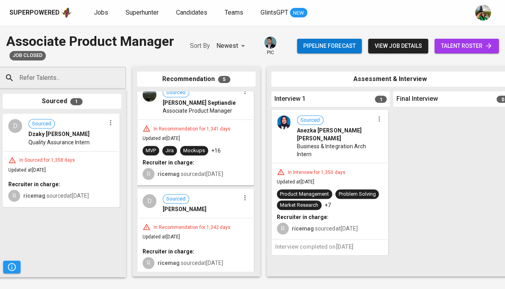
click at [316, 200] on div "Market Research" at bounding box center [299, 204] width 45 height 9
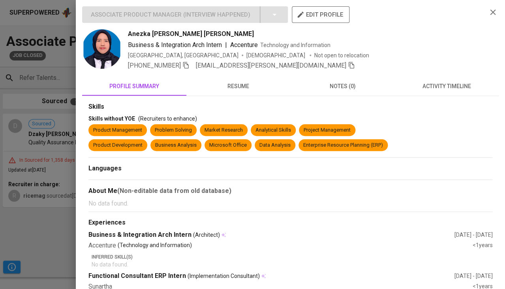
click at [226, 95] on button "resume" at bounding box center [238, 86] width 104 height 19
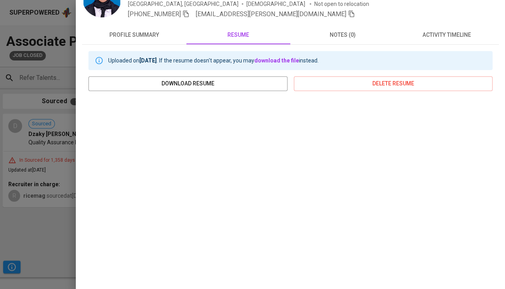
scroll to position [107, 0]
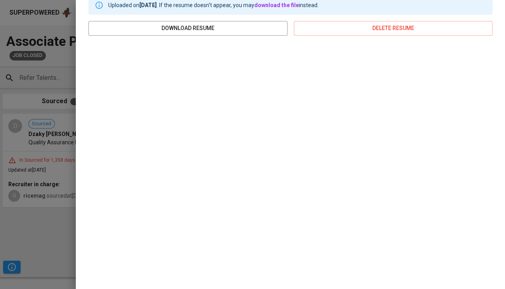
click at [38, 245] on div at bounding box center [252, 144] width 505 height 289
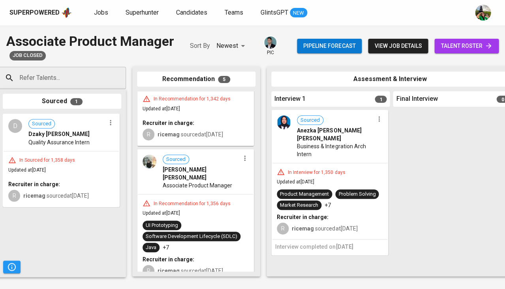
scroll to position [364, 0]
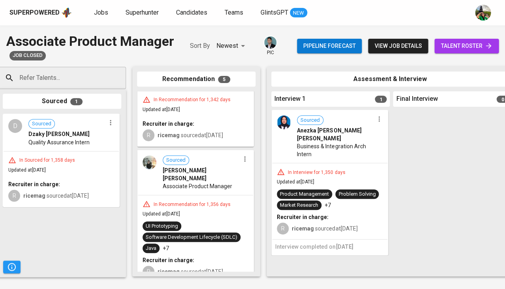
click at [213, 195] on div "In Recommendation for 1,356 days Updated at Jan 19, 2022 UI Prototyping Softwar…" at bounding box center [195, 238] width 115 height 87
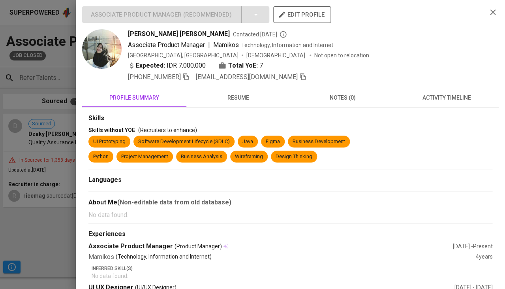
click at [231, 101] on button "resume" at bounding box center [238, 97] width 104 height 19
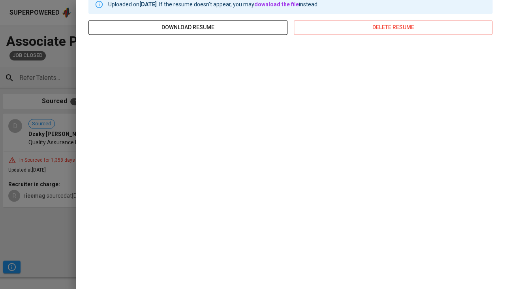
scroll to position [99, 0]
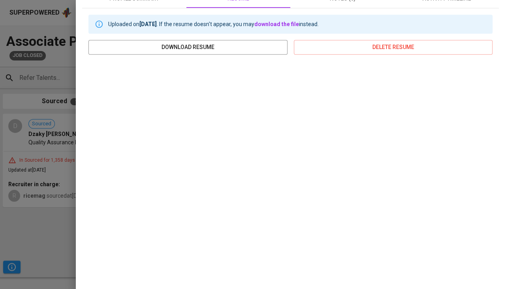
click at [70, 205] on div at bounding box center [252, 144] width 505 height 289
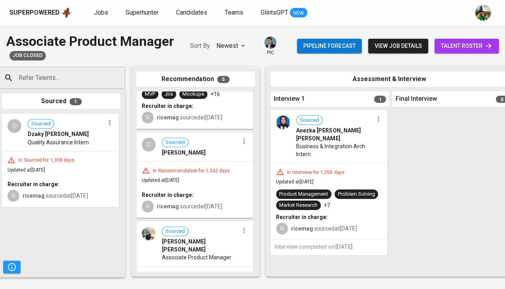
scroll to position [298, 0]
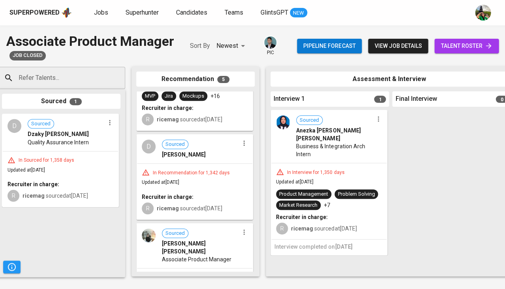
click at [193, 184] on div "In Recommendation for 1,342 days Updated at Feb 02, 2022 Recruiter in charge: R…" at bounding box center [194, 190] width 115 height 55
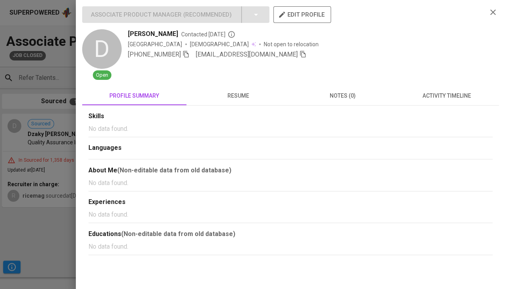
click at [231, 93] on span "resume" at bounding box center [238, 96] width 95 height 10
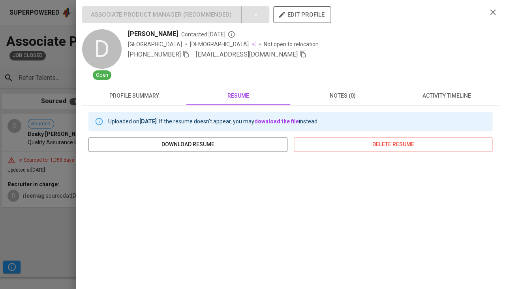
click at [17, 250] on div at bounding box center [252, 144] width 505 height 289
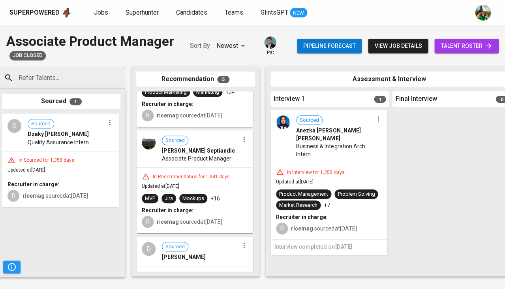
scroll to position [192, 0]
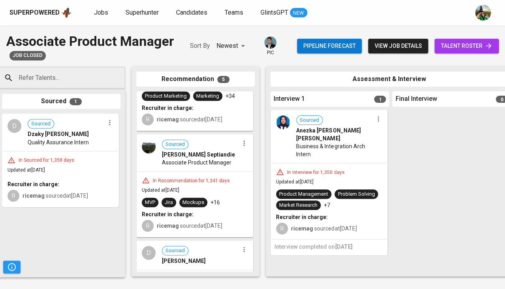
click at [182, 166] on span "Associate Product Manager" at bounding box center [196, 162] width 69 height 8
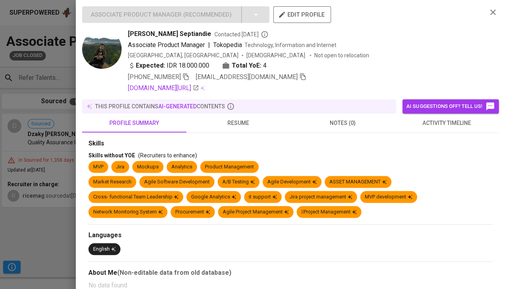
click at [233, 110] on div "this profile contains AI-generated contents" at bounding box center [239, 106] width 314 height 14
click at [233, 121] on span "resume" at bounding box center [238, 123] width 95 height 10
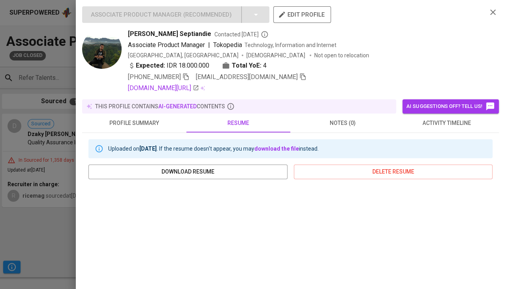
scroll to position [0, 0]
click at [189, 76] on icon "button" at bounding box center [186, 76] width 6 height 7
click at [299, 75] on icon "button" at bounding box center [302, 76] width 7 height 7
click at [45, 232] on div at bounding box center [252, 144] width 505 height 289
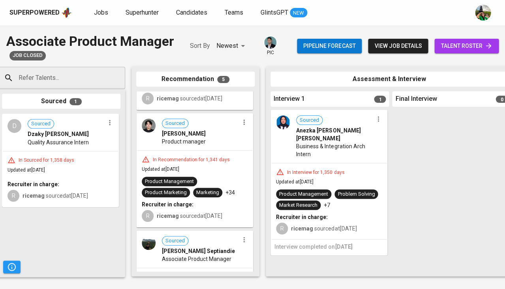
scroll to position [95, 0]
click at [205, 169] on div "In Recommendation for 1,341 days Updated at Feb 04, 2022 Product Management Pro…" at bounding box center [194, 189] width 115 height 76
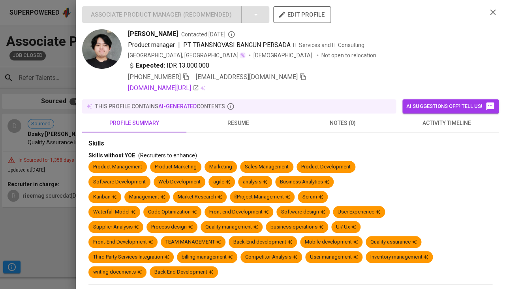
click at [236, 118] on span "resume" at bounding box center [238, 123] width 95 height 10
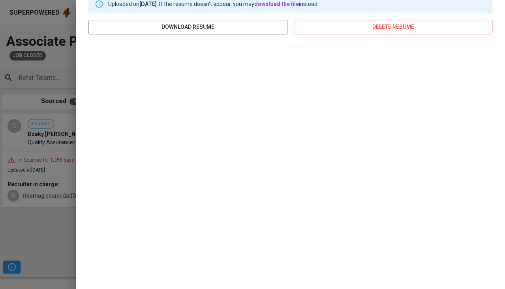
scroll to position [144, 0]
click at [45, 264] on div at bounding box center [252, 144] width 505 height 289
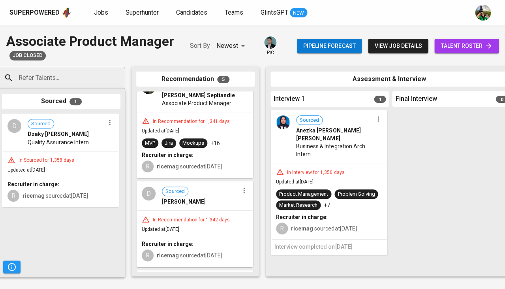
scroll to position [252, 0]
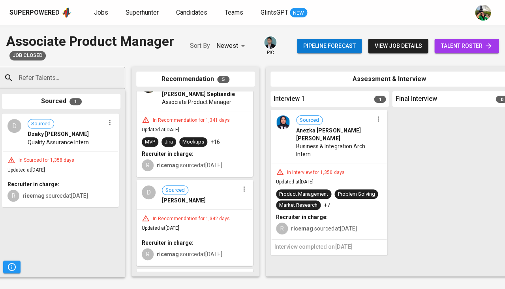
click at [221, 208] on div "D Sourced Daryanda Dwiammardi" at bounding box center [194, 194] width 115 height 28
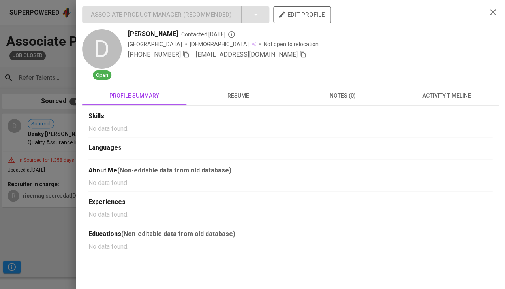
click at [235, 101] on button "resume" at bounding box center [238, 95] width 104 height 19
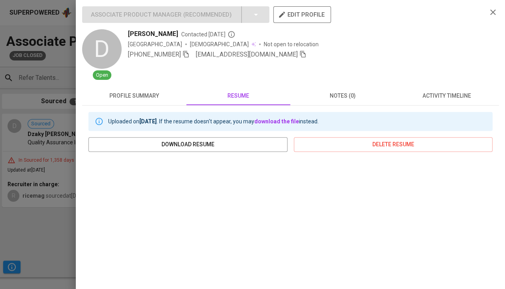
click at [54, 245] on div at bounding box center [252, 144] width 505 height 289
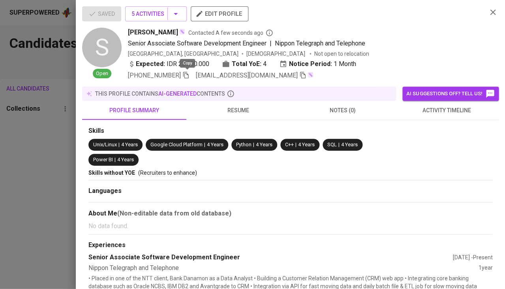
click at [0, 188] on div at bounding box center [252, 144] width 505 height 289
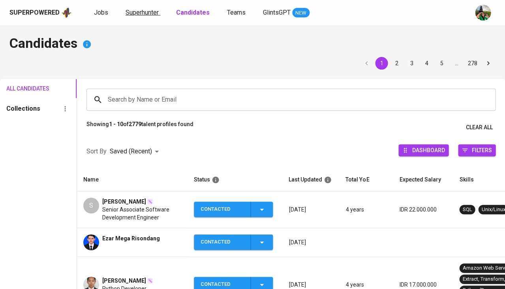
click at [140, 16] on link "Superhunter" at bounding box center [143, 13] width 35 height 10
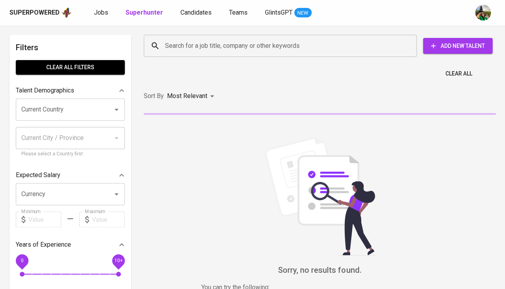
click at [165, 50] on input "Search for a job title, company or other keywords" at bounding box center [282, 45] width 238 height 15
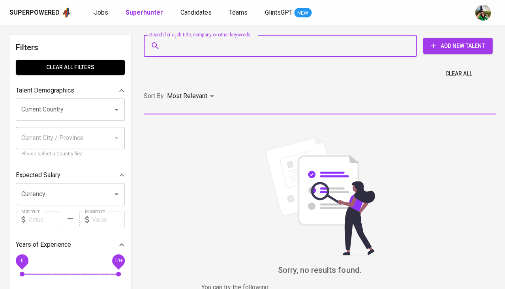
paste input "bondansamfebrian@gmail.com"
type input "bondansamfebrian@gmail.com"
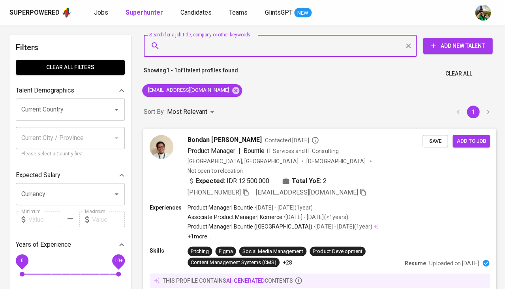
click at [433, 141] on span "Save" at bounding box center [434, 140] width 17 height 9
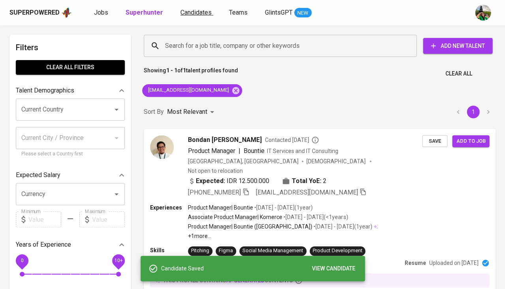
click at [201, 11] on span "Candidates" at bounding box center [195, 13] width 31 height 8
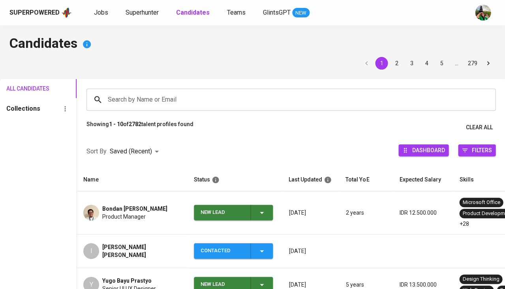
click at [201, 11] on b "Candidates" at bounding box center [193, 13] width 34 height 8
click at [257, 212] on div "New Lead" at bounding box center [234, 212] width 66 height 15
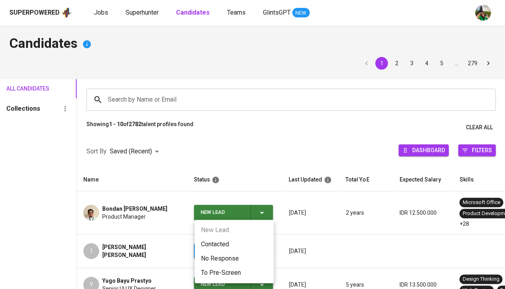
click at [229, 242] on li "Contacted" at bounding box center [234, 244] width 79 height 14
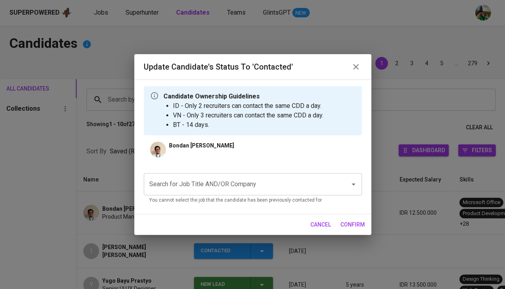
click at [195, 186] on input "Search for Job Title AND/OR Company" at bounding box center [241, 183] width 189 height 15
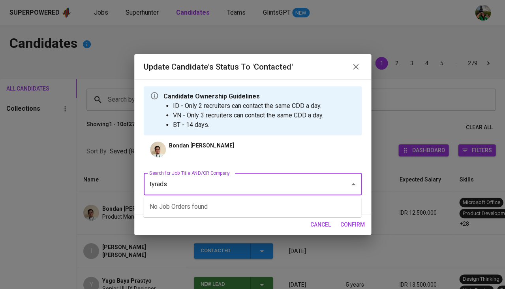
type input "tyrads"
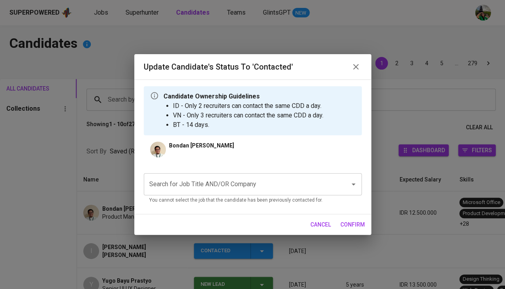
click at [197, 204] on div "Search for Job Title AND/OR Company Search for Job Title AND/OR Company You can…" at bounding box center [253, 187] width 218 height 41
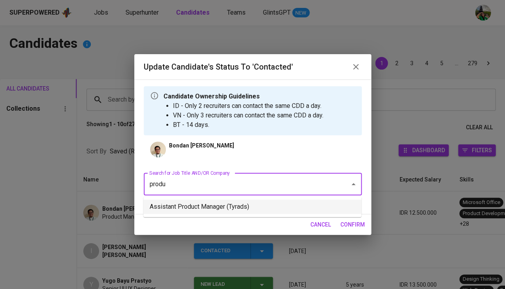
click at [208, 207] on li "Assistant Product Manager (Tyrads)" at bounding box center [252, 206] width 218 height 14
type input "produ"
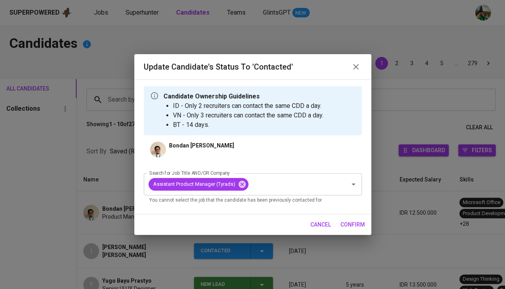
click at [352, 223] on span "confirm" at bounding box center [352, 225] width 24 height 10
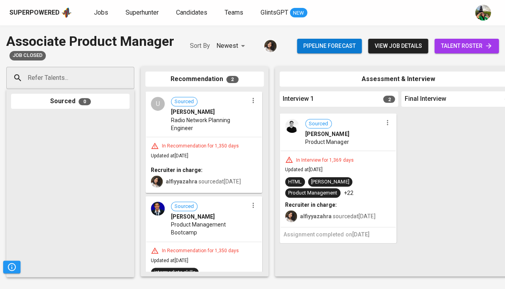
click at [331, 186] on div "HTML [PERSON_NAME] Product Management +22" at bounding box center [338, 187] width 106 height 21
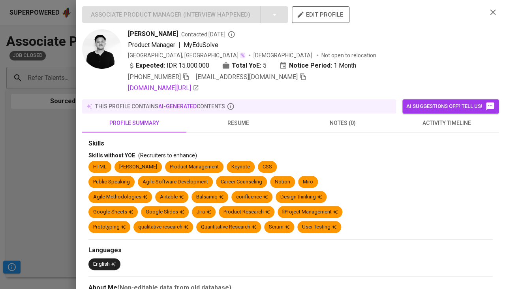
click at [229, 120] on span "resume" at bounding box center [238, 123] width 95 height 10
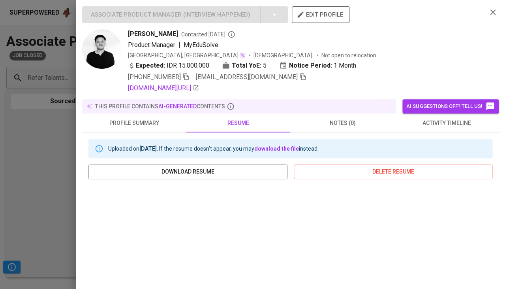
click at [144, 32] on span "[PERSON_NAME]" at bounding box center [153, 33] width 50 height 9
copy span "[PERSON_NAME]"
click at [48, 158] on div at bounding box center [252, 144] width 505 height 289
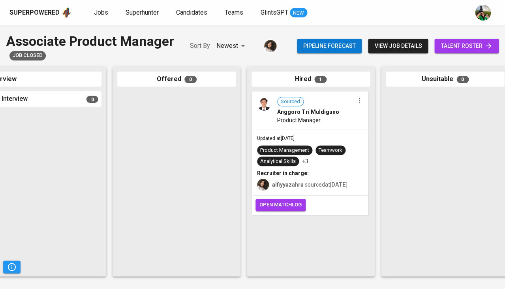
scroll to position [0, 419]
click at [324, 191] on div "Updated at [DATE] Product Management Teamwork Analytical Skills +3 Recruiter in…" at bounding box center [309, 162] width 115 height 66
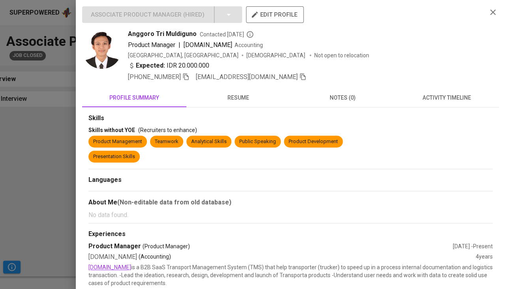
click at [245, 93] on span "resume" at bounding box center [238, 98] width 95 height 10
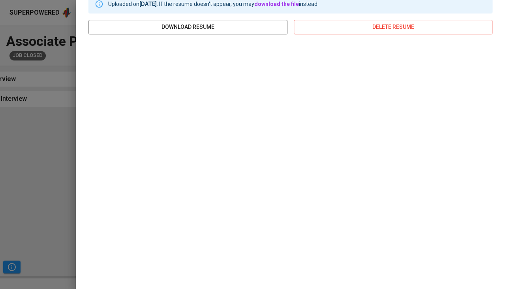
scroll to position [119, 0]
click at [15, 124] on div at bounding box center [252, 144] width 505 height 289
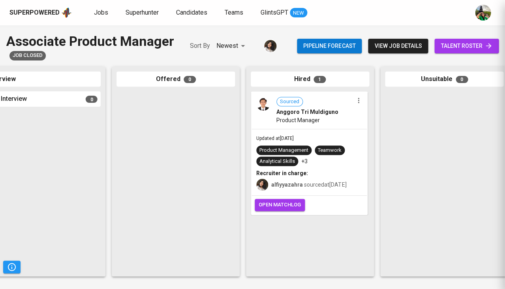
scroll to position [0, 0]
click at [331, 132] on div "Updated at Feb 02, 2022 Product Management Teamwork Analytical Skills +3 Recrui…" at bounding box center [309, 162] width 115 height 66
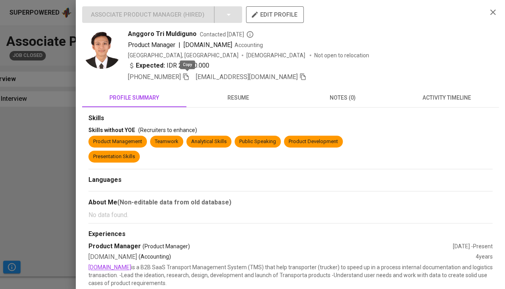
click at [188, 75] on icon "button" at bounding box center [185, 76] width 7 height 7
click at [299, 73] on icon "button" at bounding box center [302, 76] width 7 height 7
click at [51, 130] on div at bounding box center [252, 144] width 505 height 289
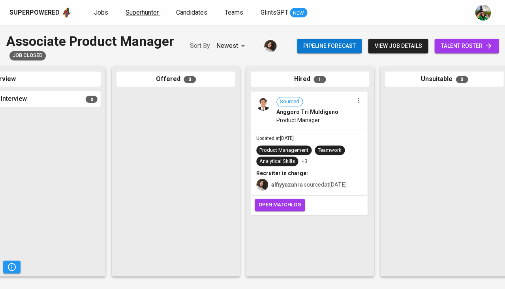
click at [132, 11] on span "Superhunter" at bounding box center [142, 13] width 33 height 8
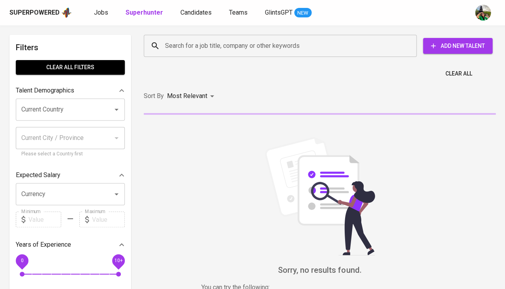
click at [178, 47] on input "Search for a job title, company or other keywords" at bounding box center [282, 45] width 238 height 15
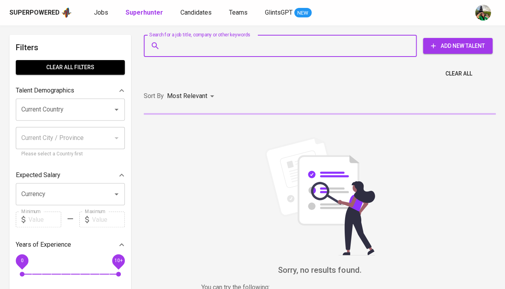
paste input "cristonowijaya@gmail.com"
type input "cristonowijaya@gmail.com"
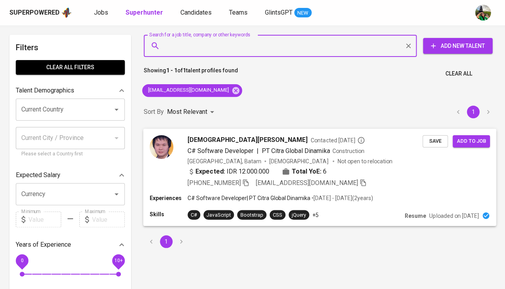
click at [205, 135] on span "Cristono Wijaya" at bounding box center [248, 139] width 120 height 9
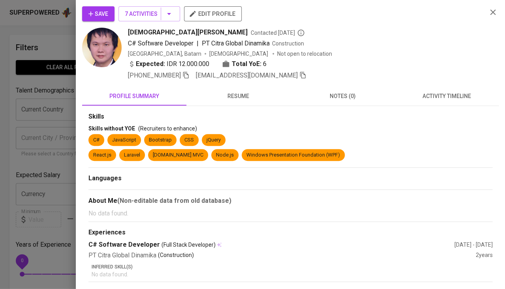
click at [441, 97] on span "activity timeline" at bounding box center [446, 96] width 95 height 10
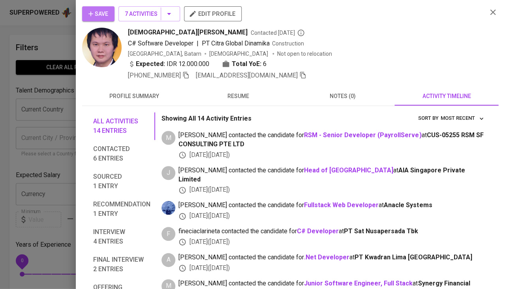
click at [99, 16] on span "Save" at bounding box center [98, 14] width 20 height 10
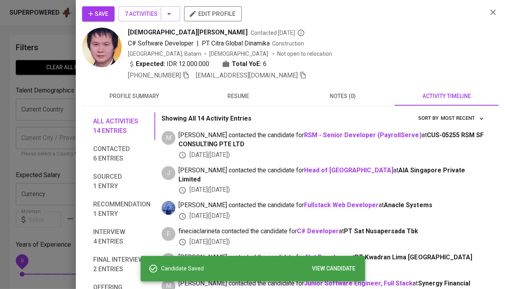
click at [49, 82] on div at bounding box center [252, 144] width 505 height 289
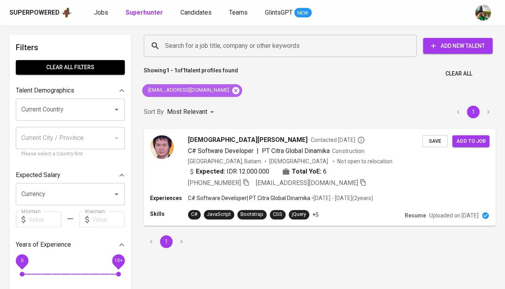
click at [232, 92] on icon at bounding box center [235, 89] width 7 height 7
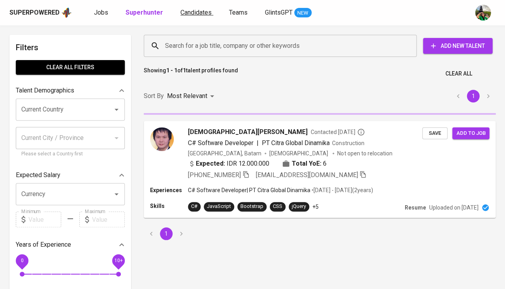
click at [192, 10] on span "Candidates" at bounding box center [195, 13] width 31 height 8
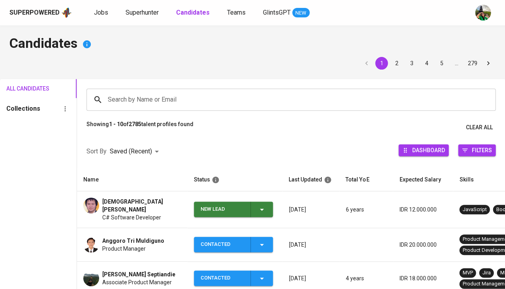
click at [260, 205] on icon "button" at bounding box center [261, 209] width 9 height 9
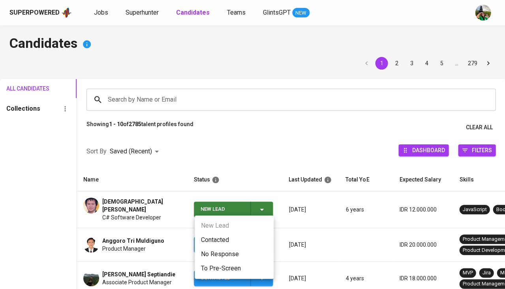
click at [226, 237] on li "Contacted" at bounding box center [234, 240] width 79 height 14
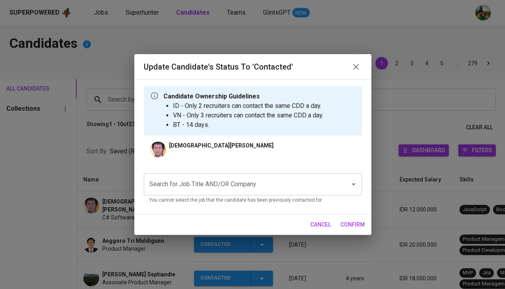
click at [214, 182] on input "Search for Job Title AND/OR Company" at bounding box center [241, 183] width 189 height 15
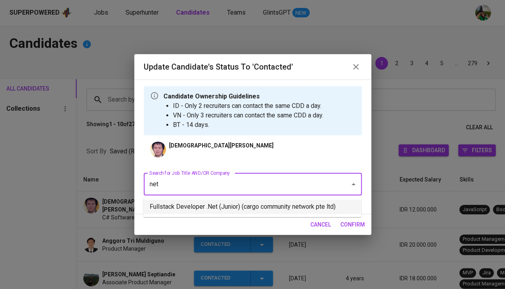
click at [216, 205] on li "Fullstack Developer .Net (Junior) (cargo community network pte ltd)" at bounding box center [252, 206] width 218 height 14
type input "net"
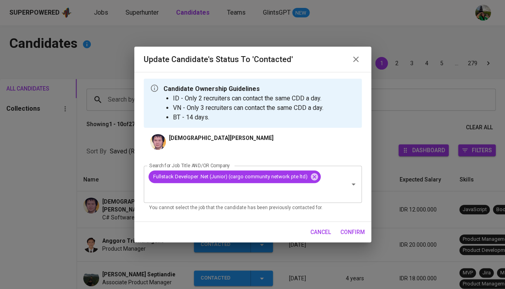
click at [349, 231] on span "confirm" at bounding box center [352, 232] width 24 height 10
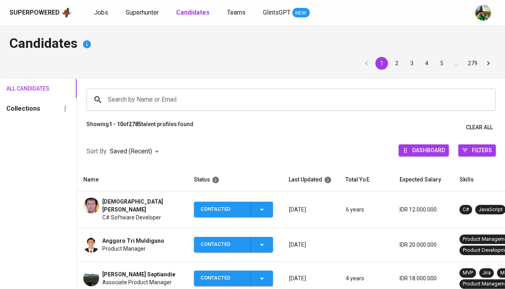
click at [126, 196] on td "Cristono Wijaya C# Software Developer" at bounding box center [132, 209] width 111 height 37
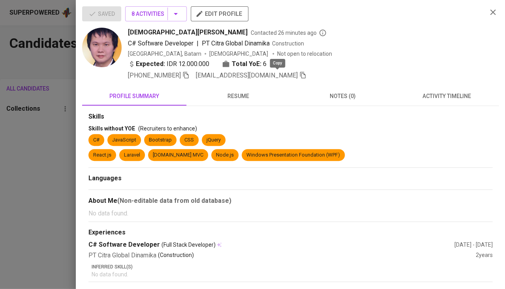
click at [299, 74] on icon "button" at bounding box center [302, 74] width 7 height 7
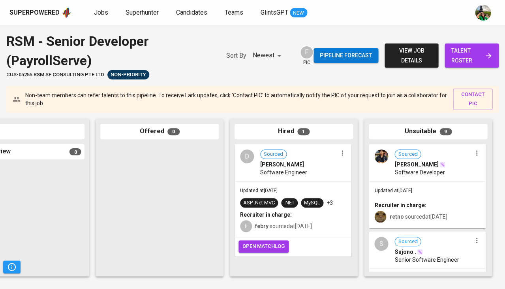
scroll to position [0, 436]
click at [284, 163] on span "[PERSON_NAME]" at bounding box center [282, 164] width 44 height 8
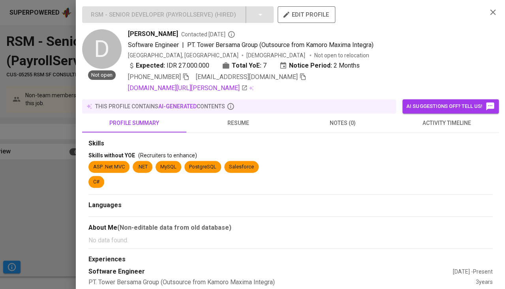
click at [242, 118] on span "resume" at bounding box center [238, 123] width 95 height 10
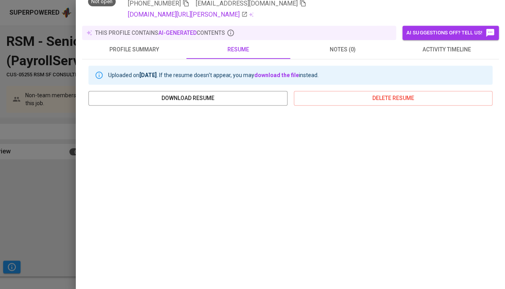
scroll to position [106, 0]
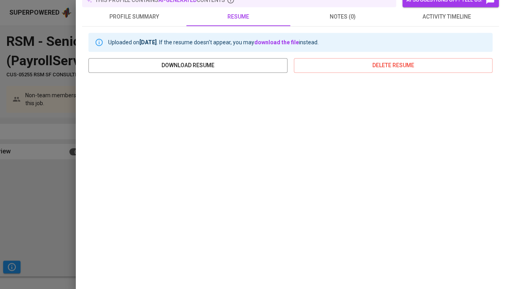
click at [29, 167] on div at bounding box center [252, 144] width 505 height 289
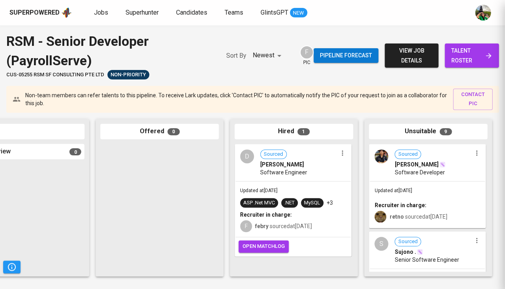
scroll to position [0, 0]
click at [466, 62] on span "talent roster" at bounding box center [471, 55] width 41 height 19
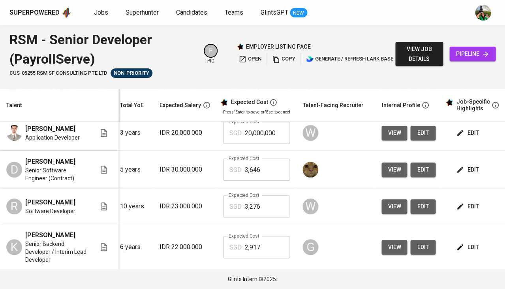
scroll to position [54, 124]
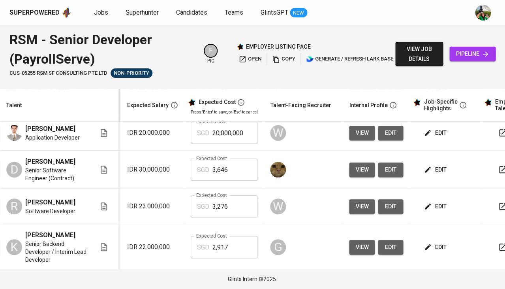
click at [360, 168] on span "view" at bounding box center [361, 170] width 13 height 10
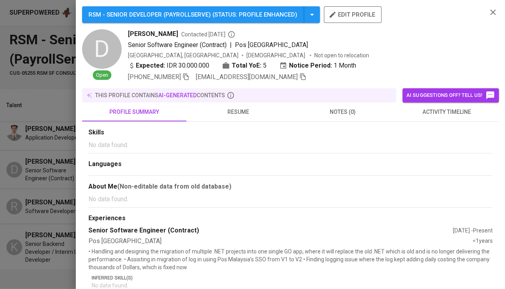
click at [243, 110] on span "resume" at bounding box center [238, 112] width 95 height 10
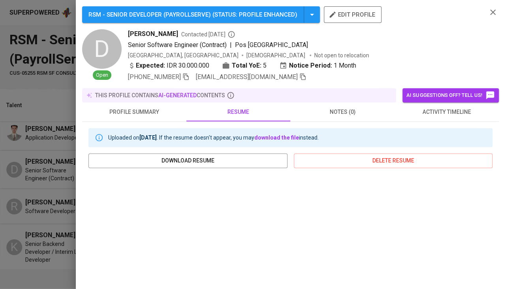
scroll to position [68, 0]
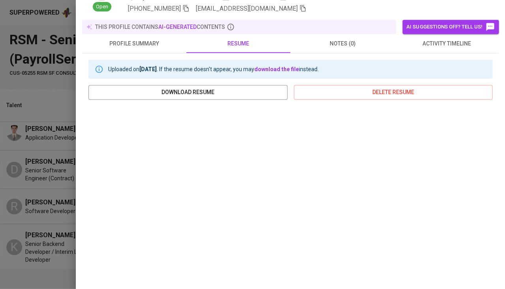
click at [52, 171] on div at bounding box center [252, 144] width 505 height 289
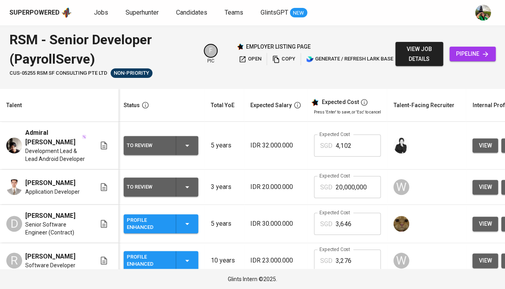
scroll to position [0, 1]
click at [412, 51] on span "view job details" at bounding box center [419, 53] width 35 height 19
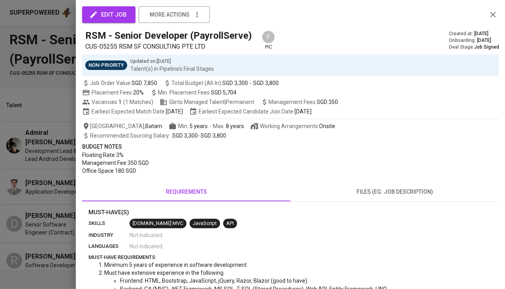
click at [275, 47] on div "RSM - Senior Developer (PayrollServe) CUS-05255 RSM SF CONSULTING PTE LTD F pic" at bounding box center [180, 40] width 190 height 22
click at [468, 51] on div "RSM - Senior Developer (PayrollServe) CUS-05255 RSM SF CONSULTING PTE LTD F pic…" at bounding box center [290, 52] width 417 height 47
click at [495, 19] on button "button" at bounding box center [493, 15] width 12 height 12
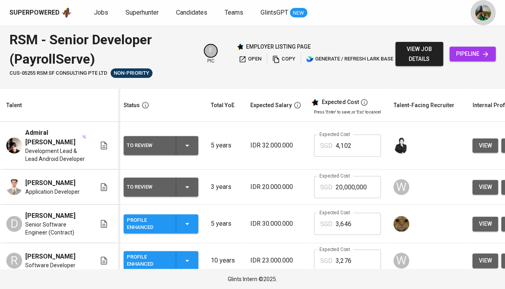
click at [494, 17] on button "button" at bounding box center [482, 12] width 25 height 25
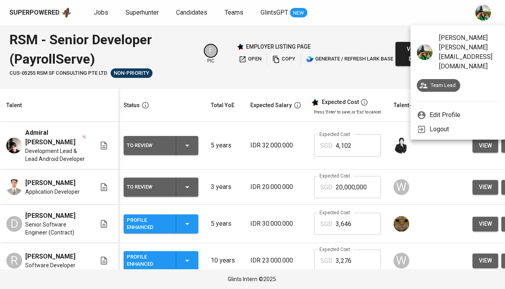
click at [449, 156] on div at bounding box center [252, 144] width 505 height 289
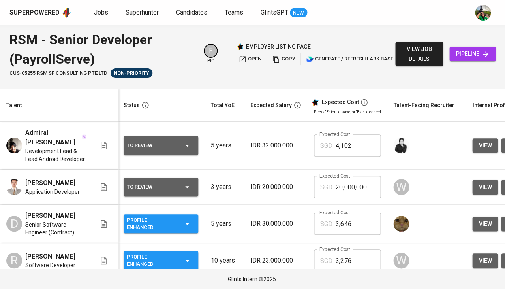
click at [472, 50] on span "pipeline" at bounding box center [473, 54] width 34 height 10
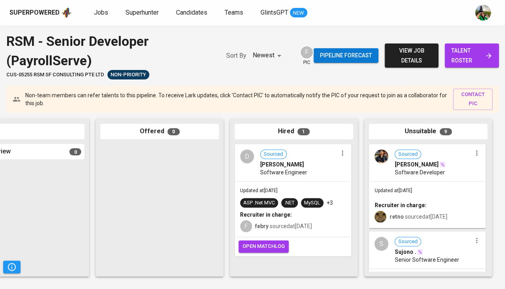
scroll to position [0, 436]
click at [255, 171] on div "D Sourced David Tanugrah Software Engineer" at bounding box center [292, 163] width 115 height 36
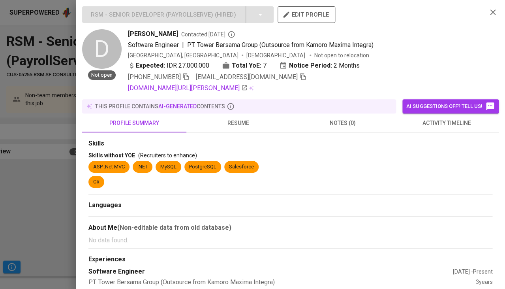
click at [494, 12] on icon "button" at bounding box center [492, 12] width 9 height 9
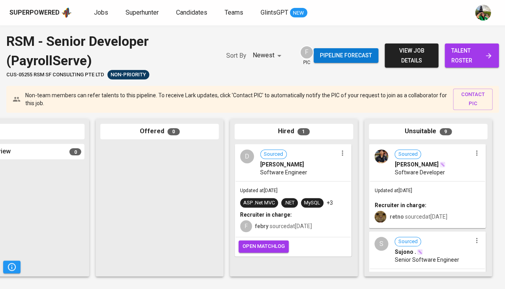
click at [462, 52] on span "talent roster" at bounding box center [471, 55] width 41 height 19
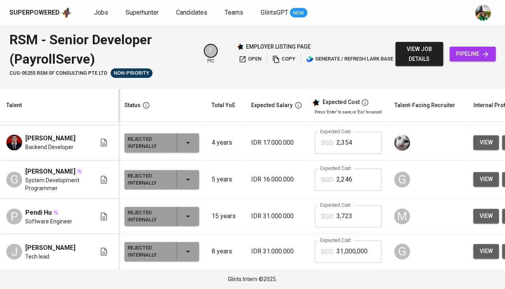
scroll to position [921, 0]
click at [472, 63] on div "view job details pipeline" at bounding box center [445, 54] width 100 height 48
click at [477, 52] on span "pipeline" at bounding box center [473, 54] width 34 height 10
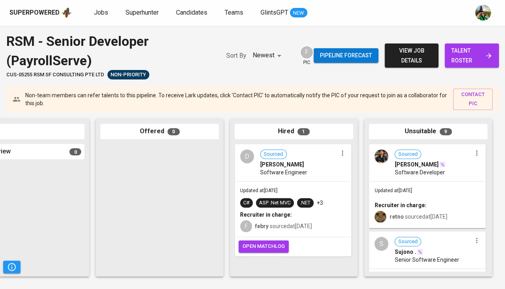
scroll to position [0, 436]
click at [284, 167] on span "[PERSON_NAME]" at bounding box center [282, 164] width 44 height 8
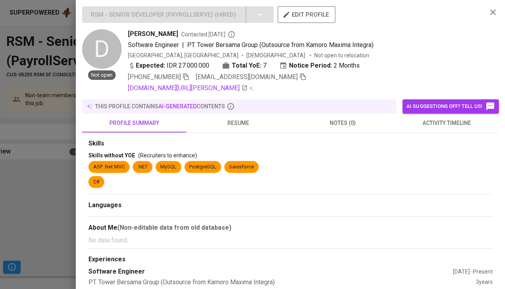
scroll to position [0, 436]
click at [176, 90] on link "linkedin.com/in/david-tanugrah-4683b0100" at bounding box center [188, 87] width 120 height 9
click at [30, 174] on div at bounding box center [252, 144] width 505 height 289
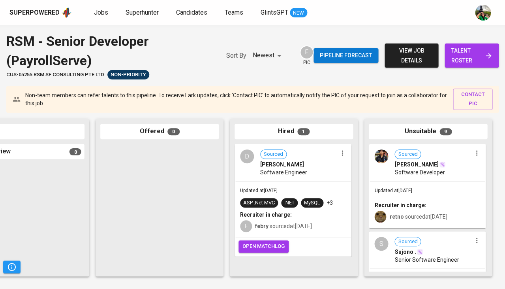
click at [425, 56] on span "view job details" at bounding box center [411, 55] width 41 height 19
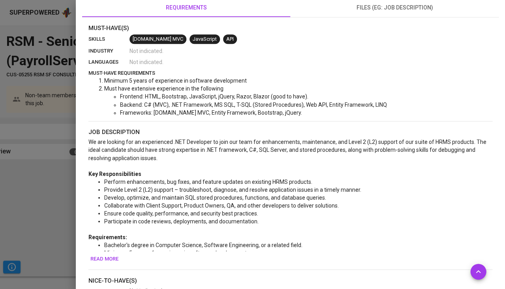
scroll to position [191, 0]
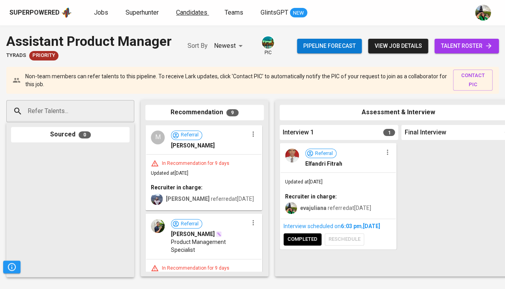
scroll to position [0, 436]
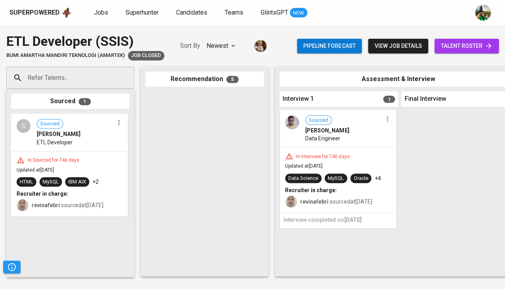
scroll to position [343, 0]
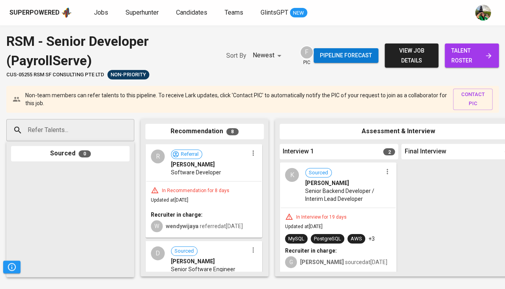
click at [420, 51] on span "view job details" at bounding box center [411, 55] width 41 height 19
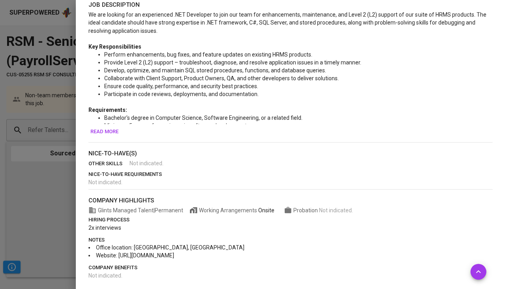
scroll to position [311, 0]
click at [111, 128] on span "Read more" at bounding box center [104, 131] width 28 height 9
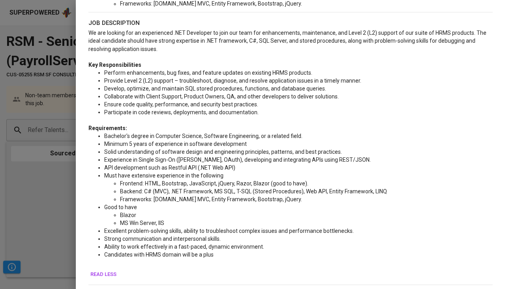
scroll to position [0, 0]
